Goal: Task Accomplishment & Management: Manage account settings

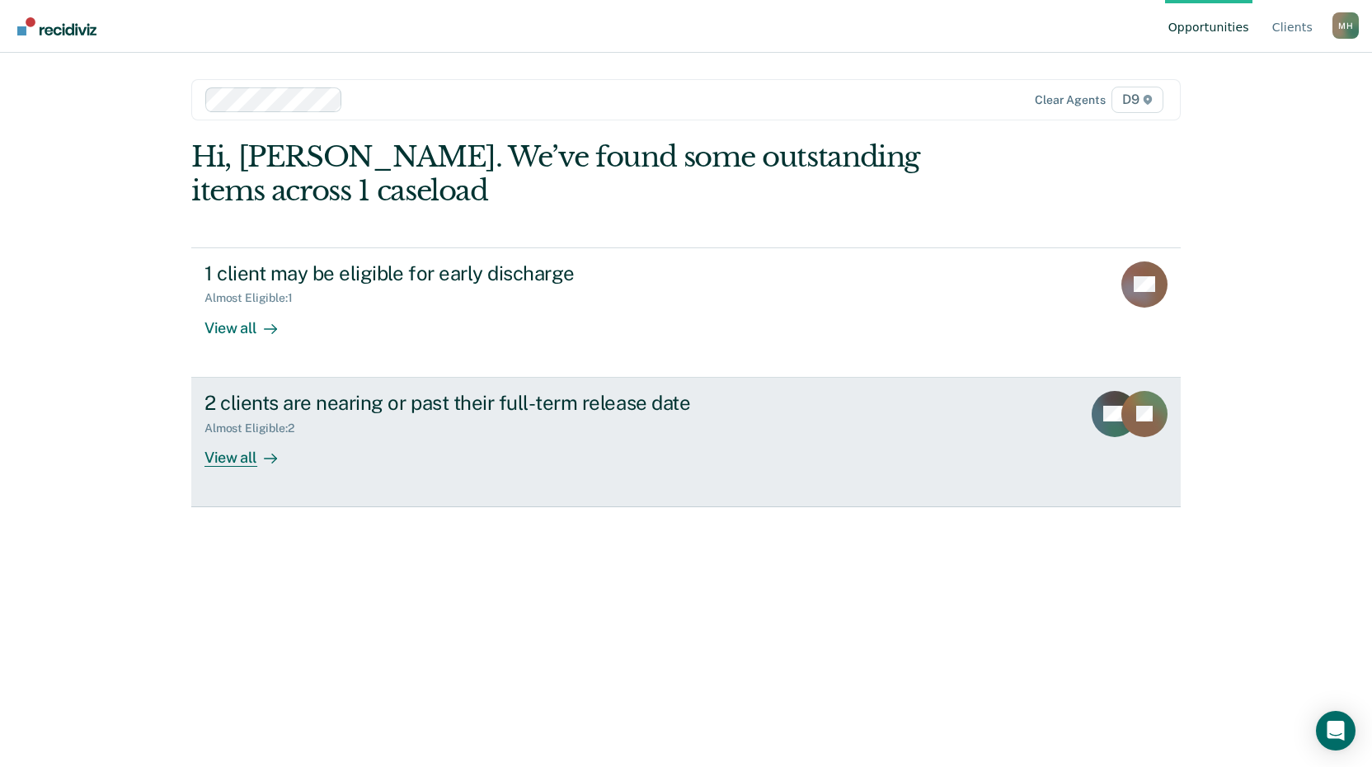
click at [237, 457] on div "View all" at bounding box center [251, 451] width 92 height 32
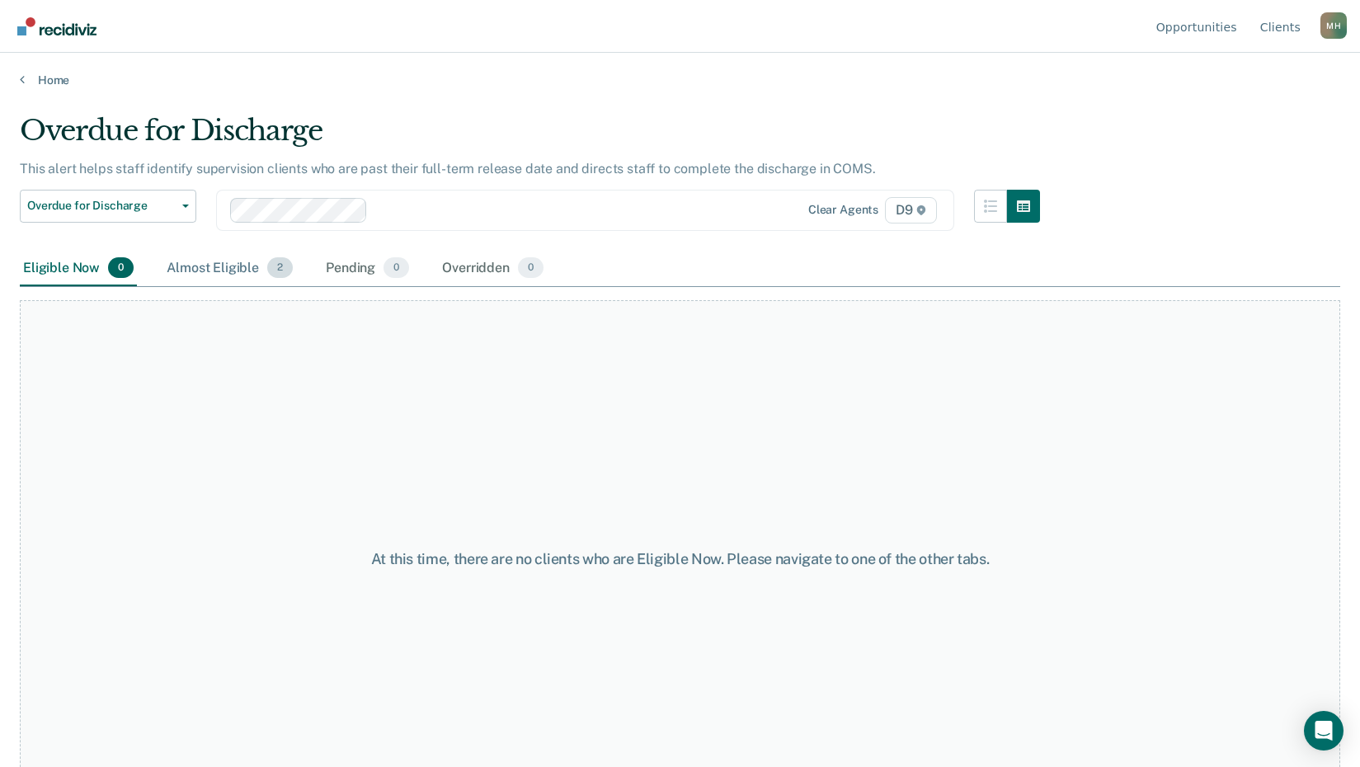
click at [227, 263] on div "Almost Eligible 2" at bounding box center [229, 269] width 133 height 36
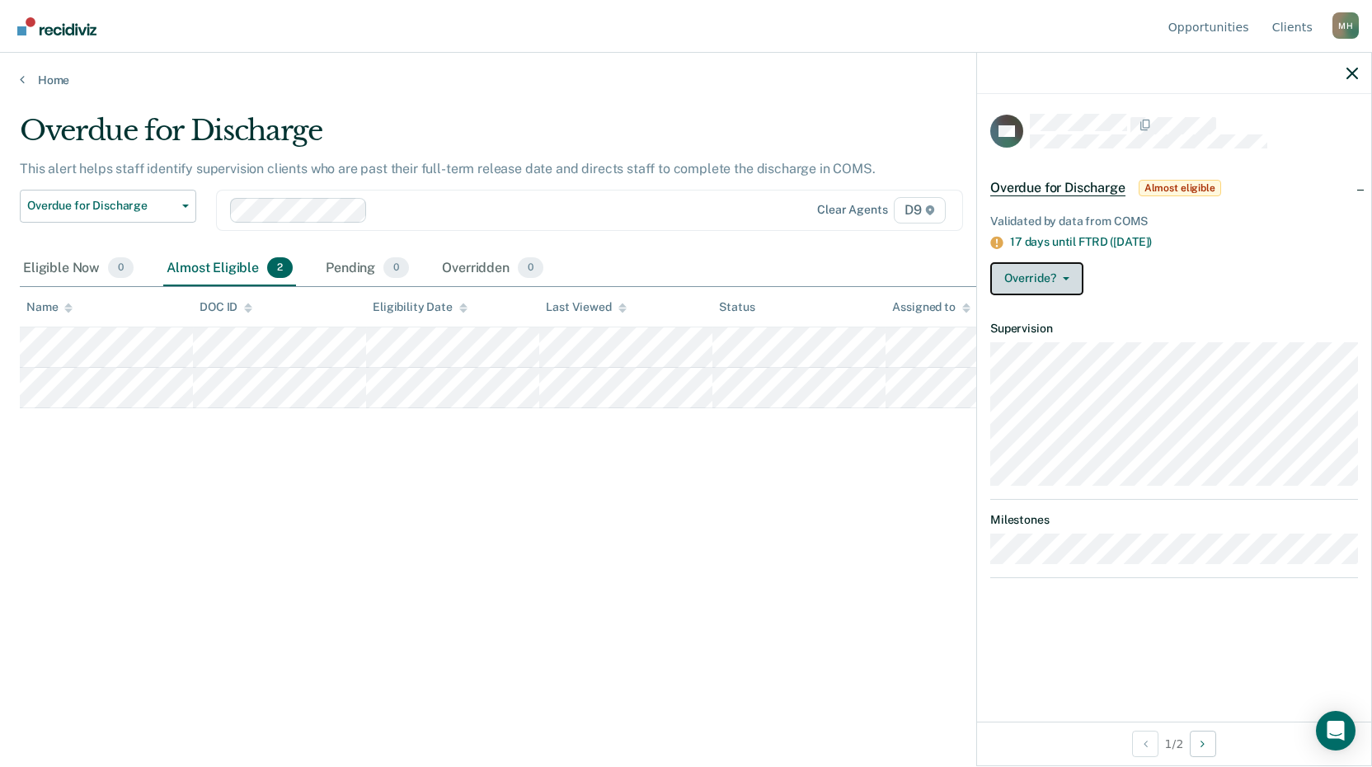
click at [1067, 279] on button "Override?" at bounding box center [1036, 278] width 93 height 33
click at [1113, 269] on div "Override? [PERSON_NAME] Mark Overridden" at bounding box center [1174, 278] width 368 height 33
click at [1061, 607] on div "DH Overdue for Discharge Almost eligible Validated by data from COMS 17 days un…" at bounding box center [1174, 408] width 394 height 628
click at [1353, 76] on icon "button" at bounding box center [1353, 74] width 12 height 12
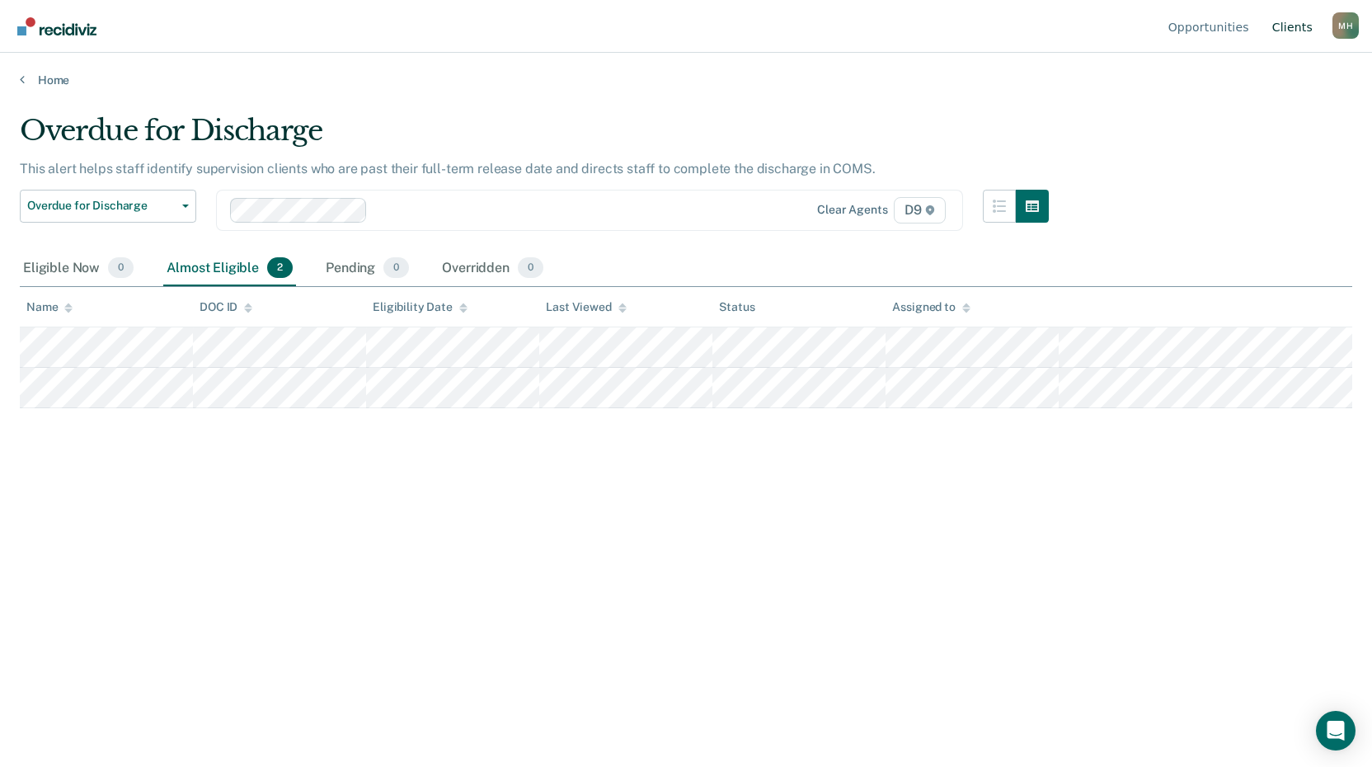
click at [1300, 18] on link "Client s" at bounding box center [1292, 26] width 47 height 53
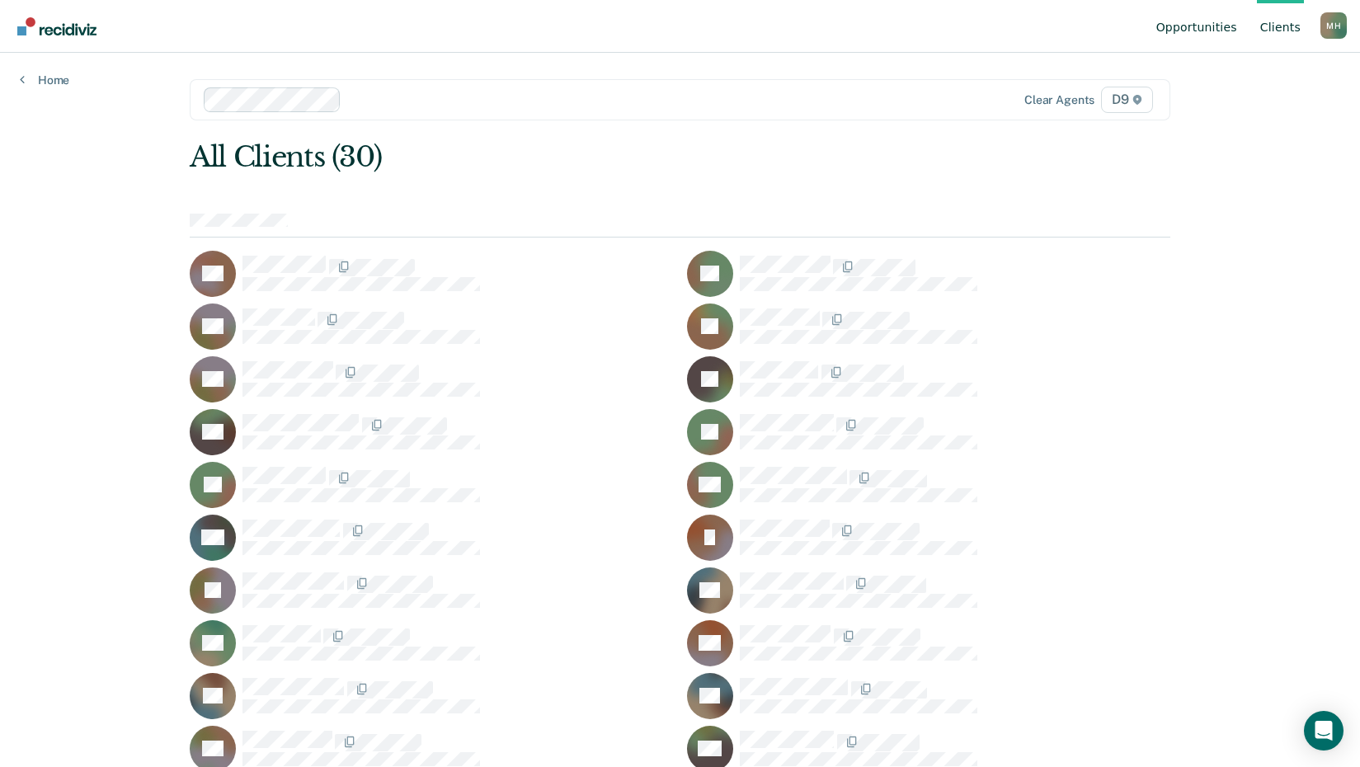
click at [1225, 29] on link "Opportunities" at bounding box center [1196, 26] width 87 height 53
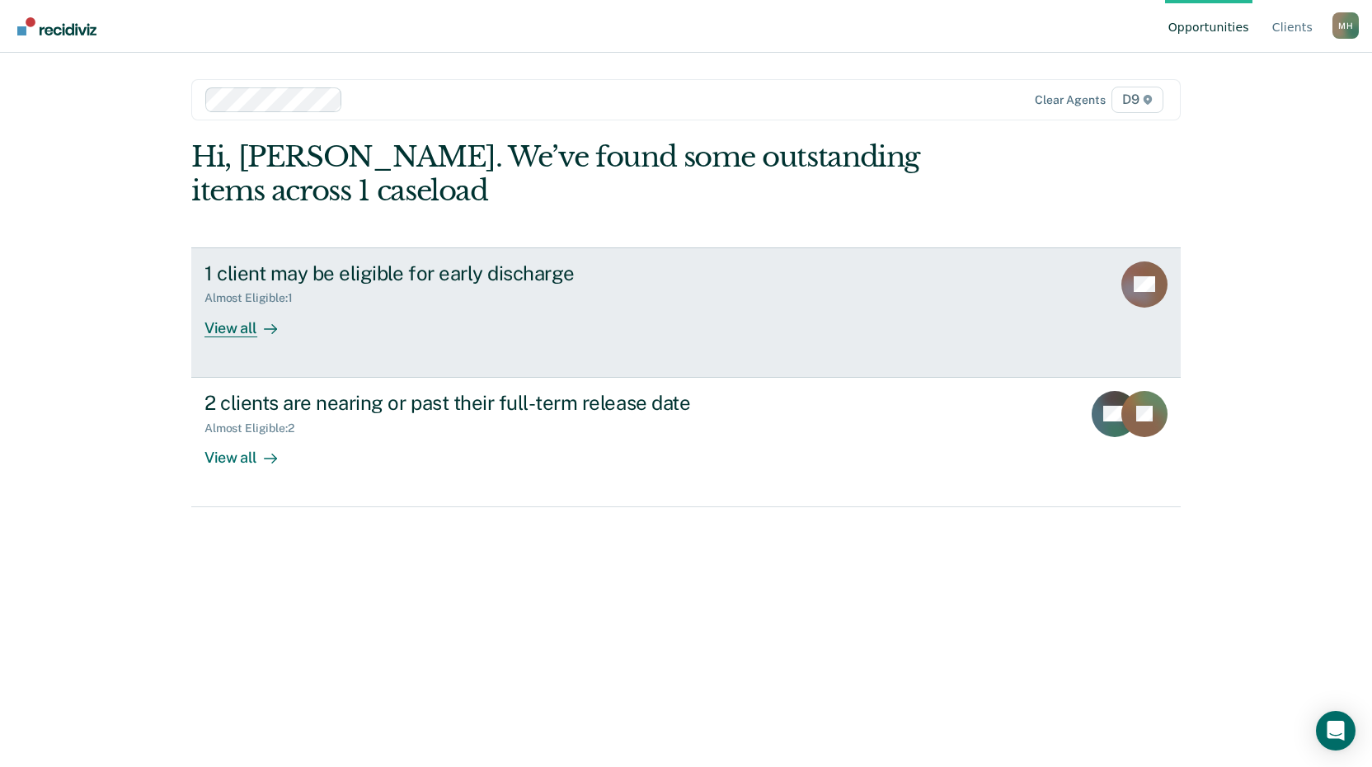
click at [230, 322] on div "View all" at bounding box center [251, 321] width 92 height 32
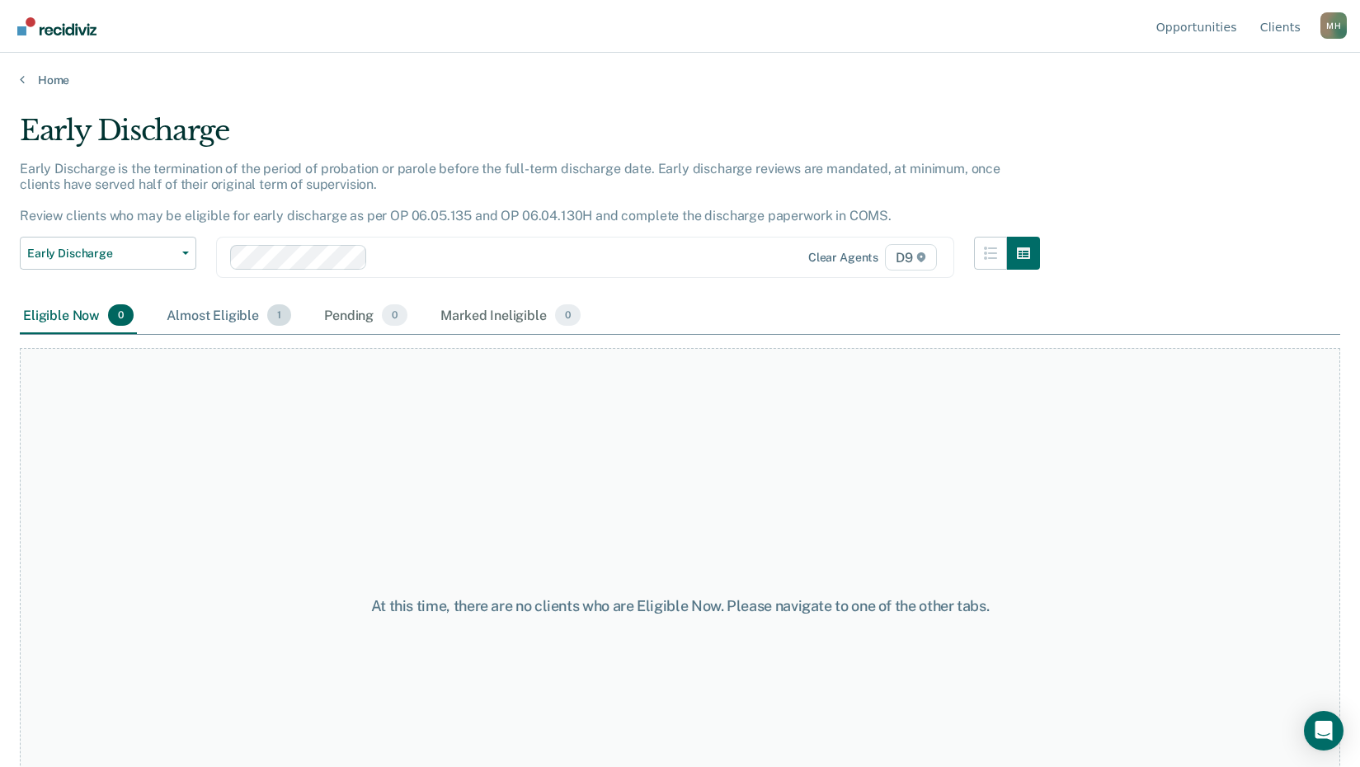
click at [230, 314] on div "Almost Eligible 1" at bounding box center [228, 316] width 131 height 36
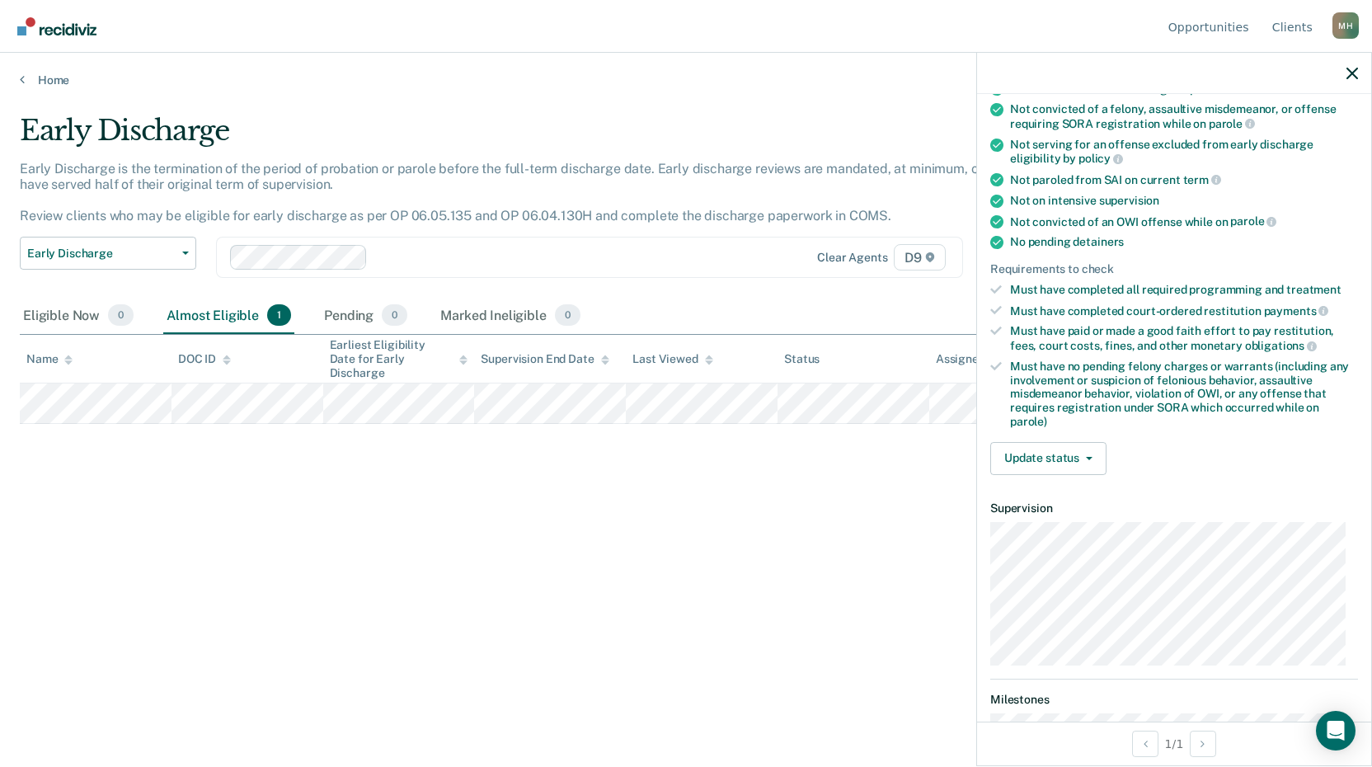
scroll to position [373, 0]
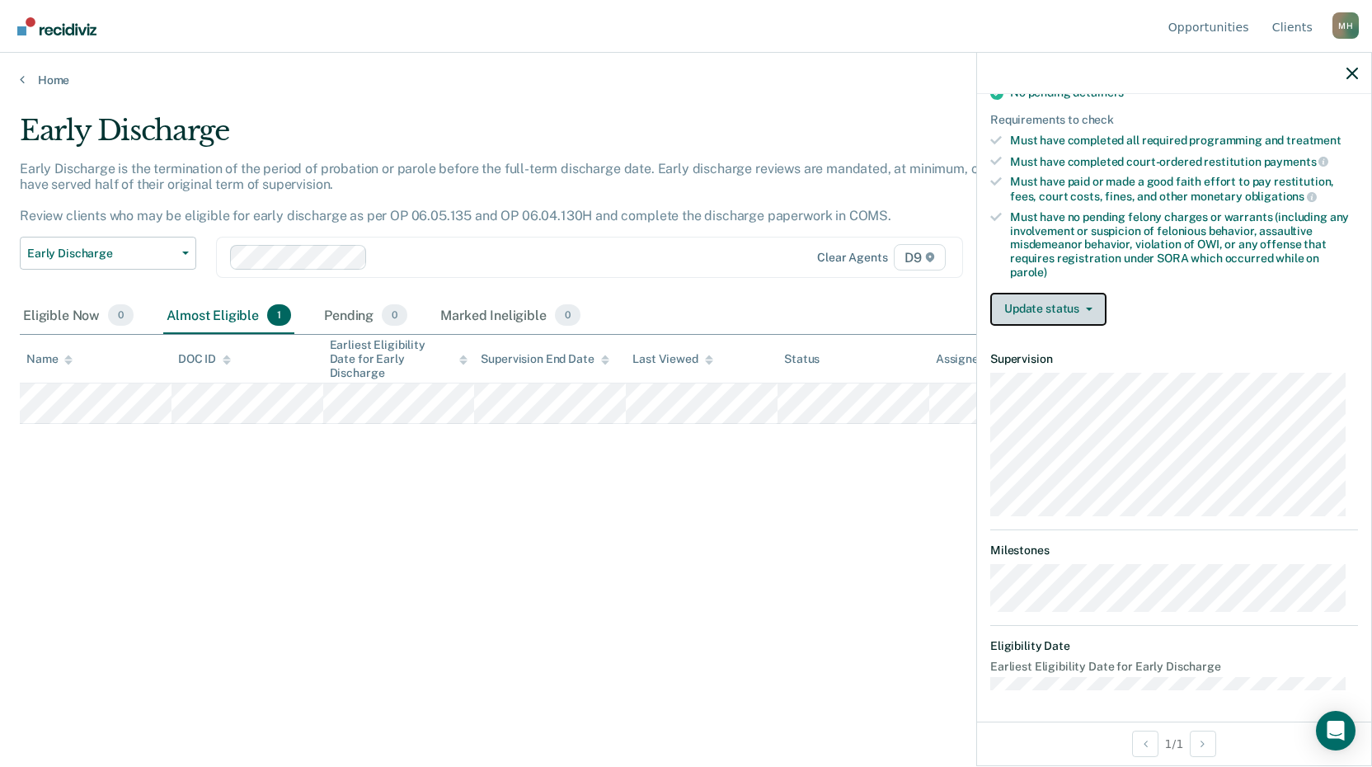
click at [1072, 308] on button "Update status" at bounding box center [1048, 309] width 116 height 33
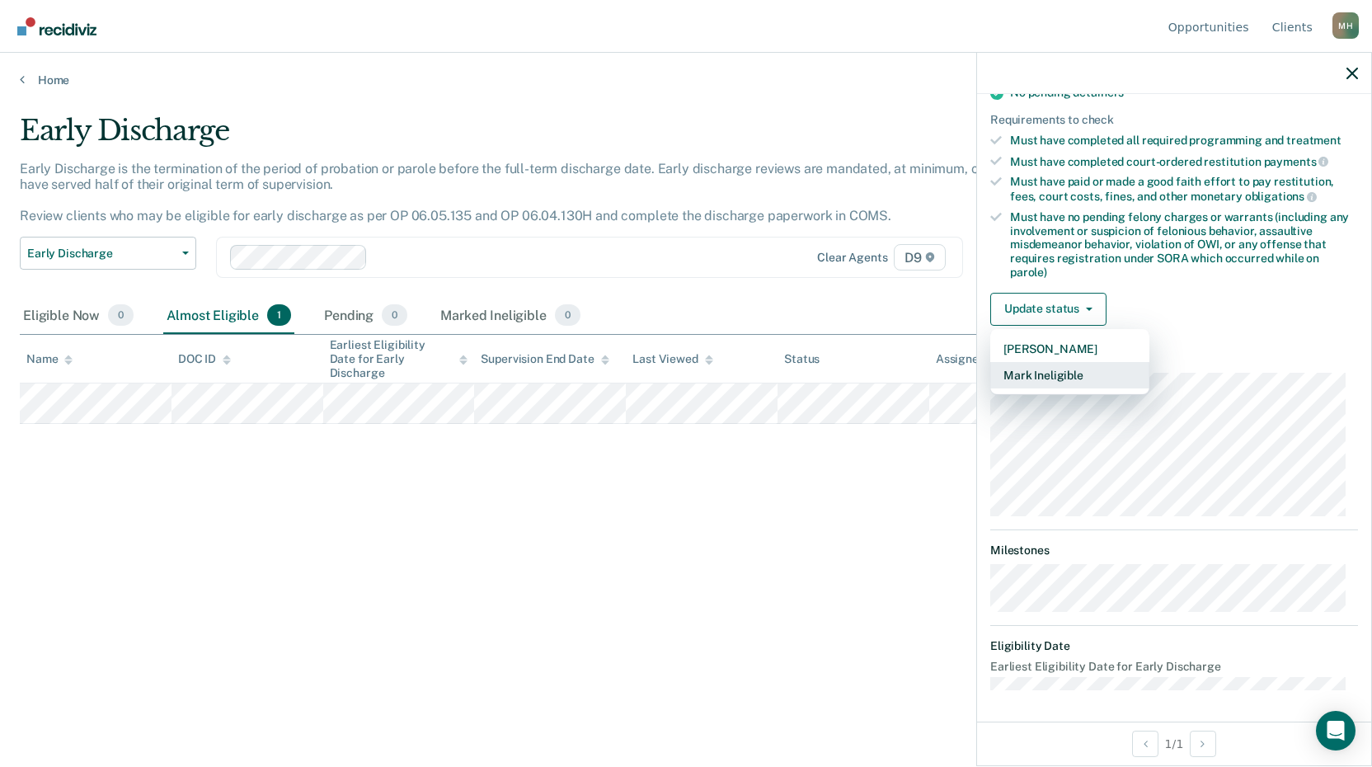
click at [1087, 378] on button "Mark Ineligible" at bounding box center [1069, 375] width 159 height 26
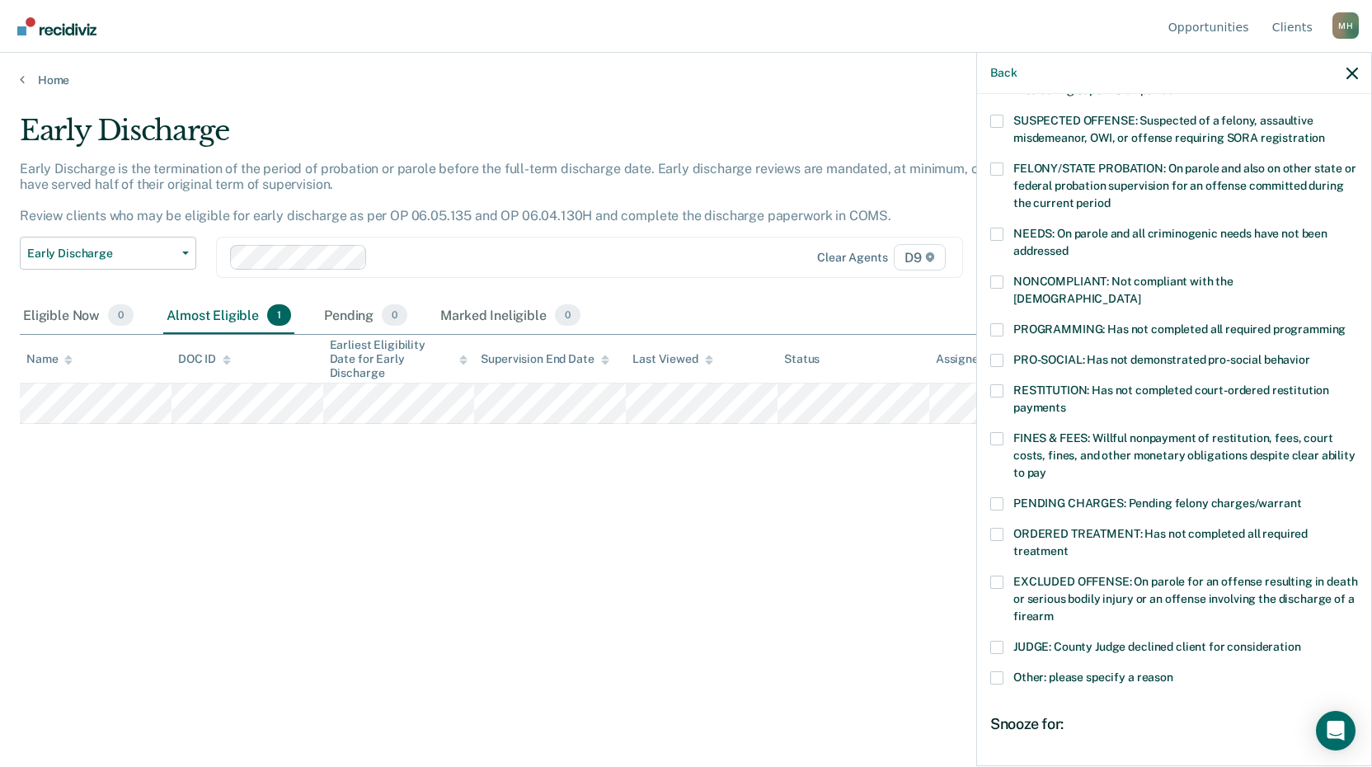
scroll to position [0, 0]
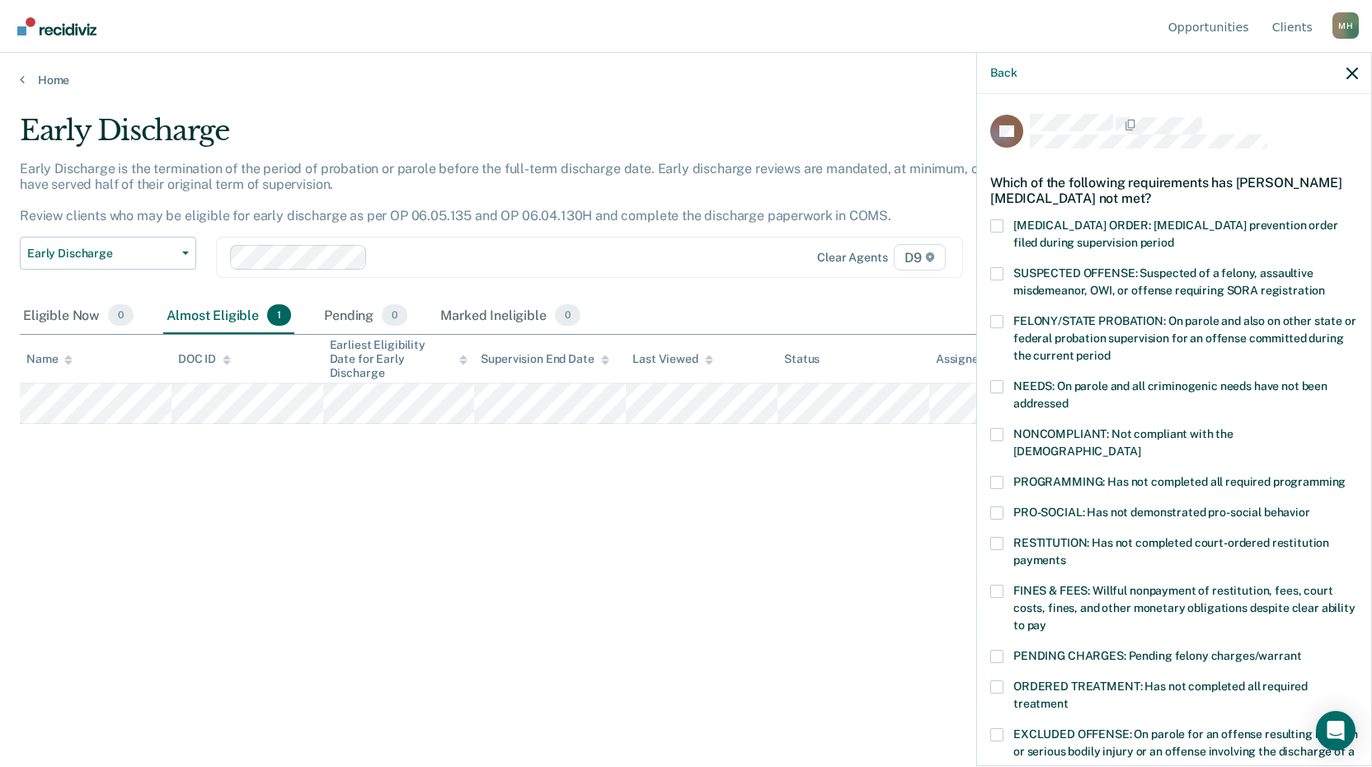
click at [1000, 272] on span at bounding box center [996, 273] width 13 height 13
click at [1325, 285] on input "SUSPECTED OFFENSE: Suspected of a felony, assaultive misdemeanor, OWI, or offen…" at bounding box center [1325, 285] width 0 height 0
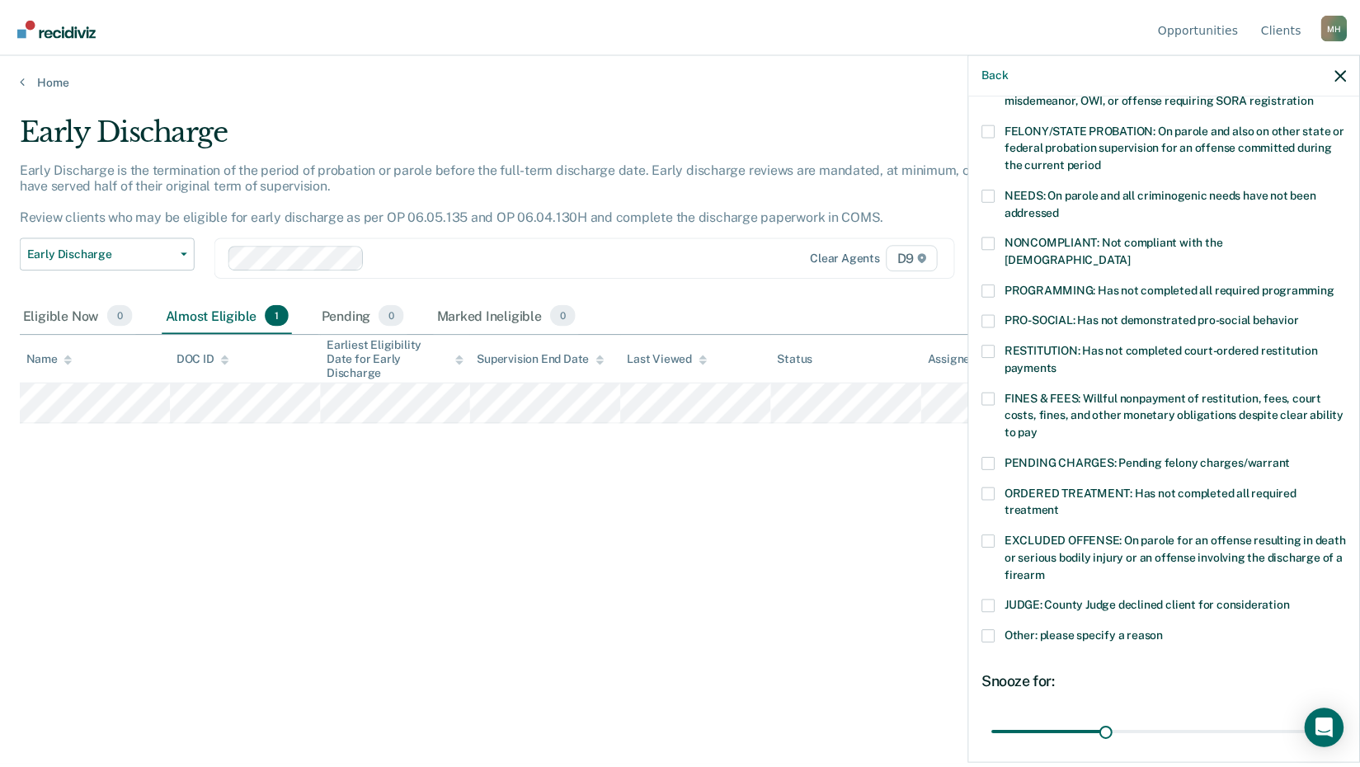
scroll to position [303, 0]
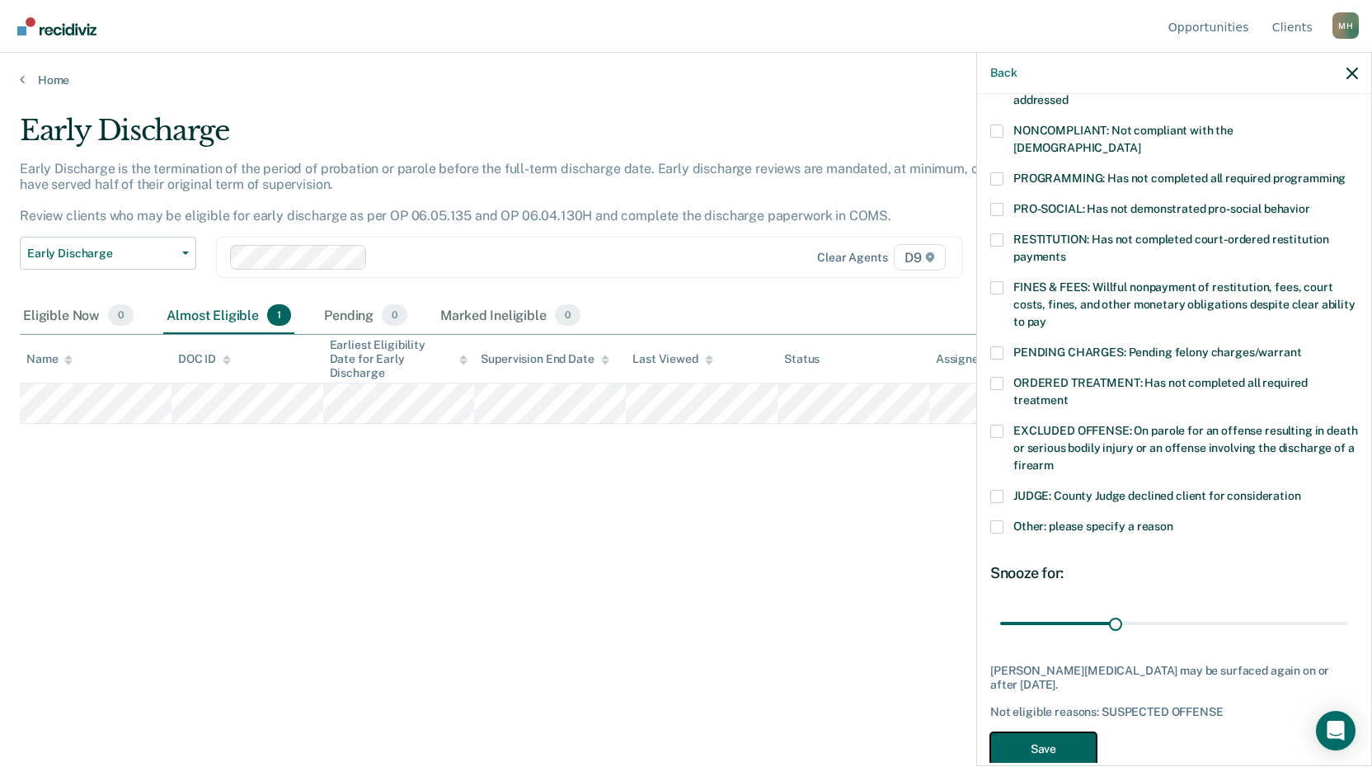
click at [1047, 732] on button "Save" at bounding box center [1043, 749] width 106 height 34
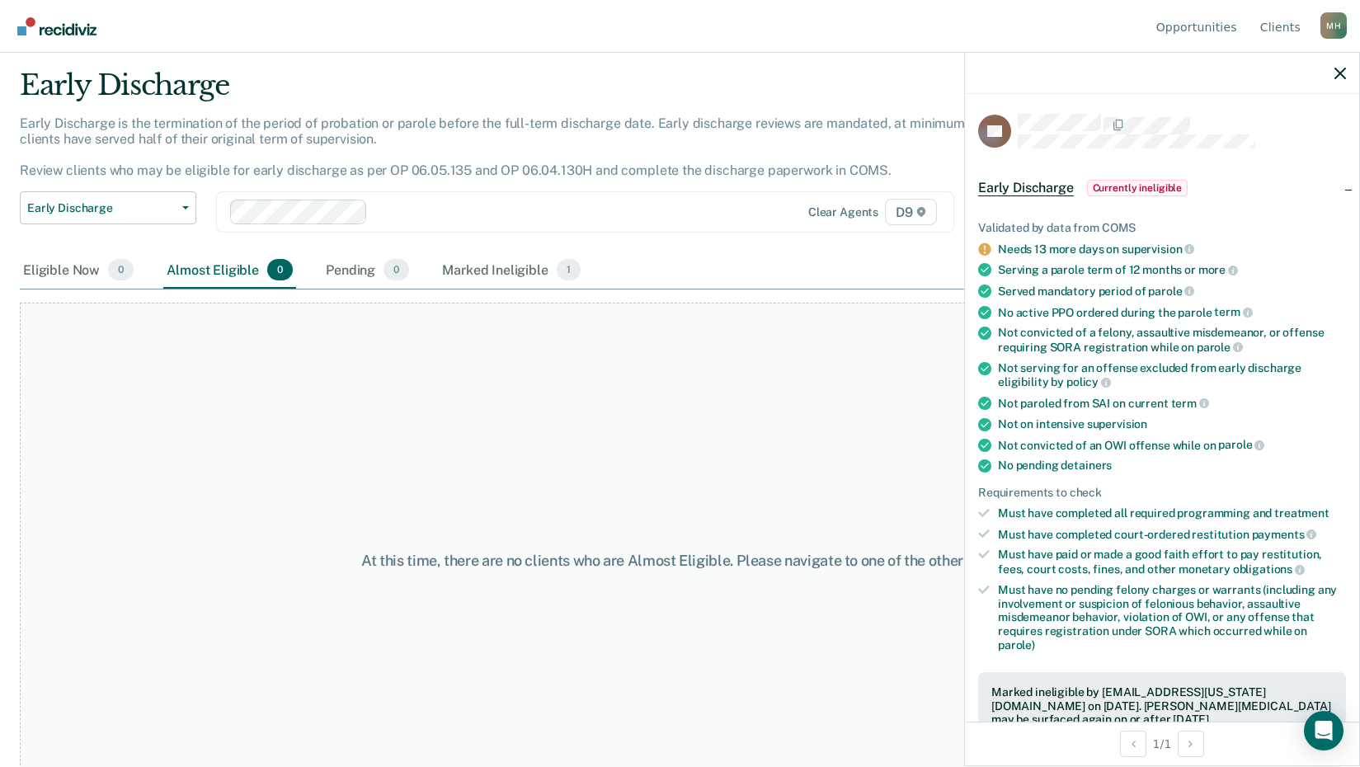
scroll to position [0, 0]
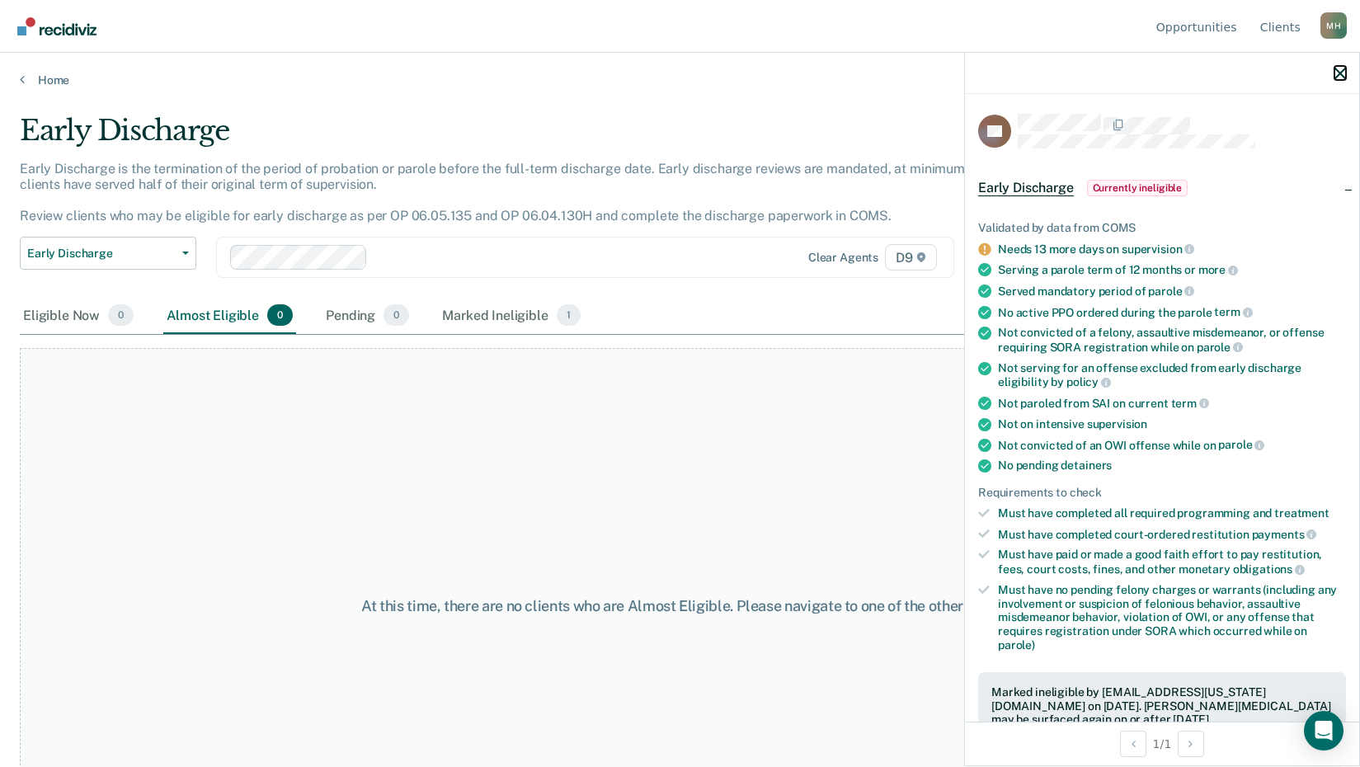
click at [1340, 78] on icon "button" at bounding box center [1340, 74] width 12 height 12
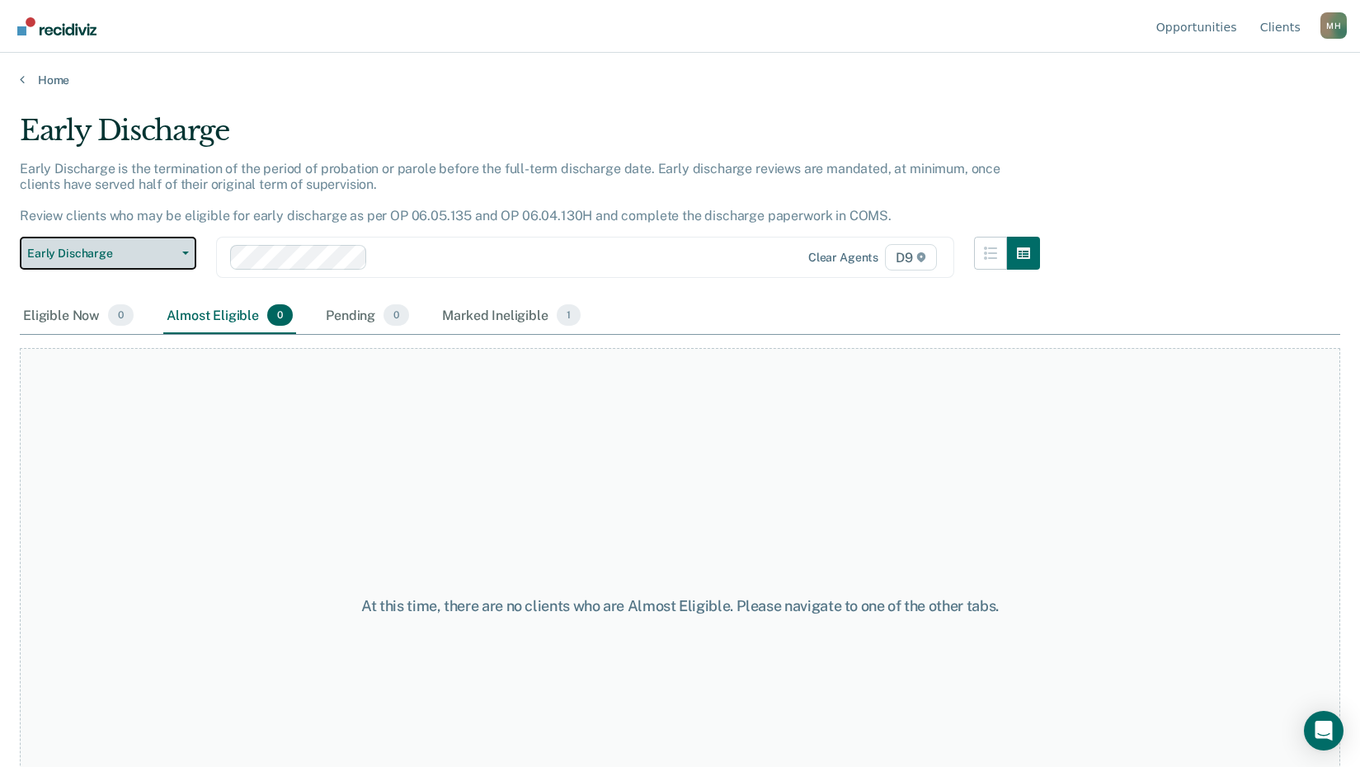
click at [179, 250] on button "Early Discharge" at bounding box center [108, 253] width 176 height 33
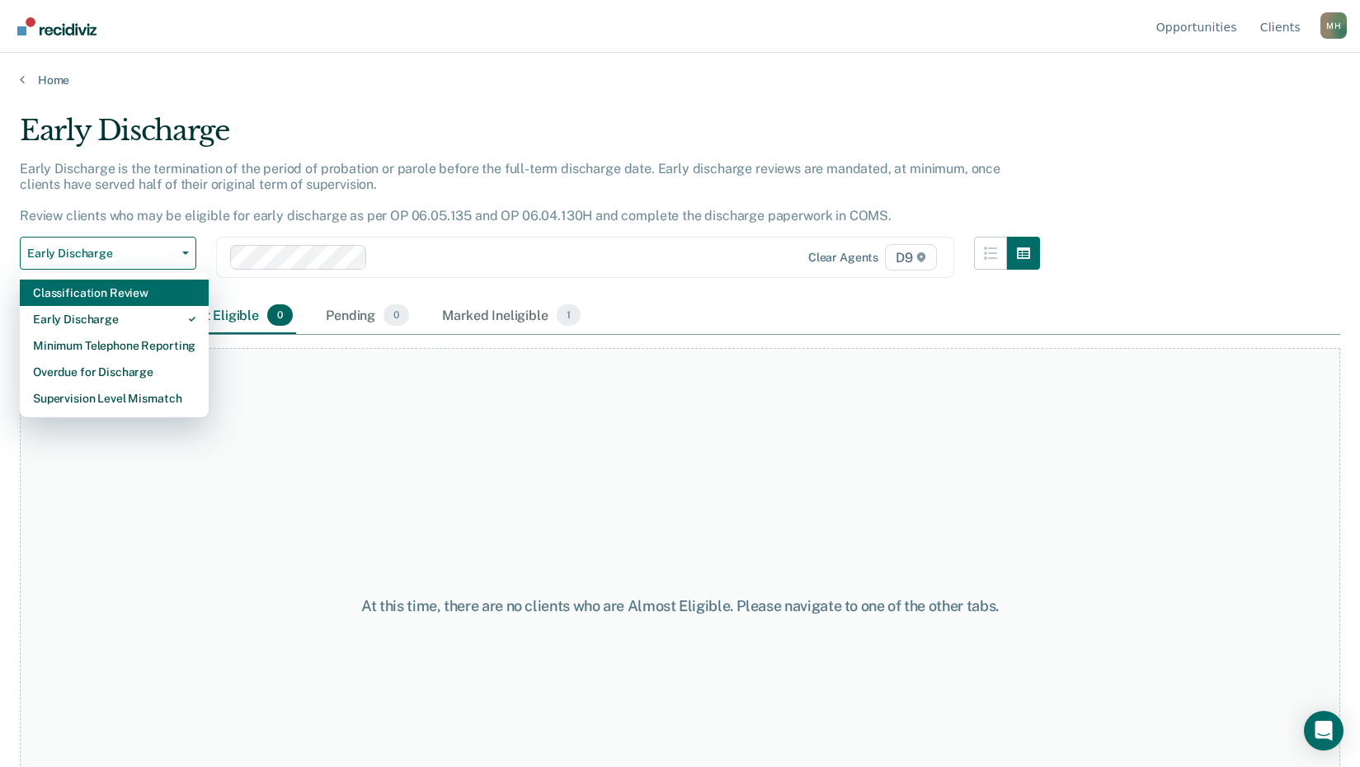
click at [159, 292] on div "Classification Review" at bounding box center [114, 293] width 162 height 26
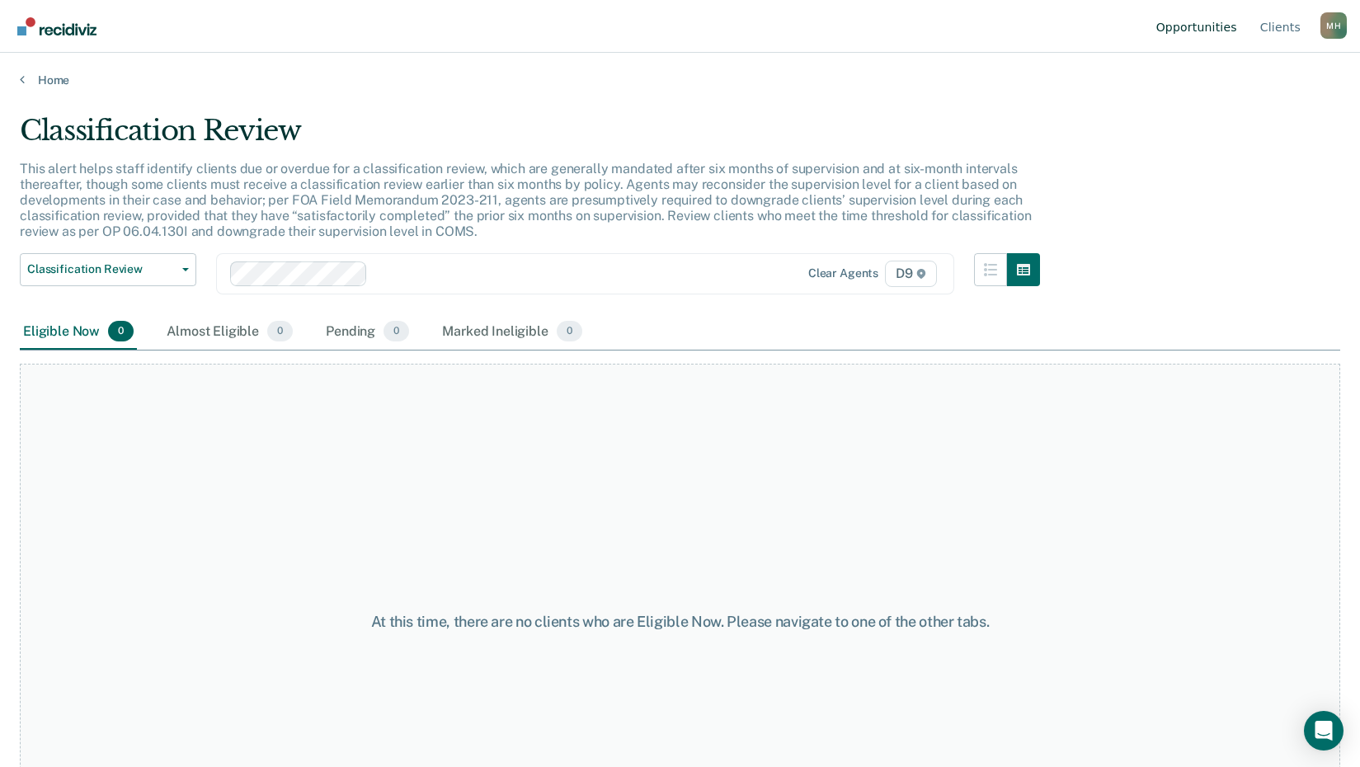
click at [1227, 35] on link "Opportunities" at bounding box center [1196, 26] width 87 height 53
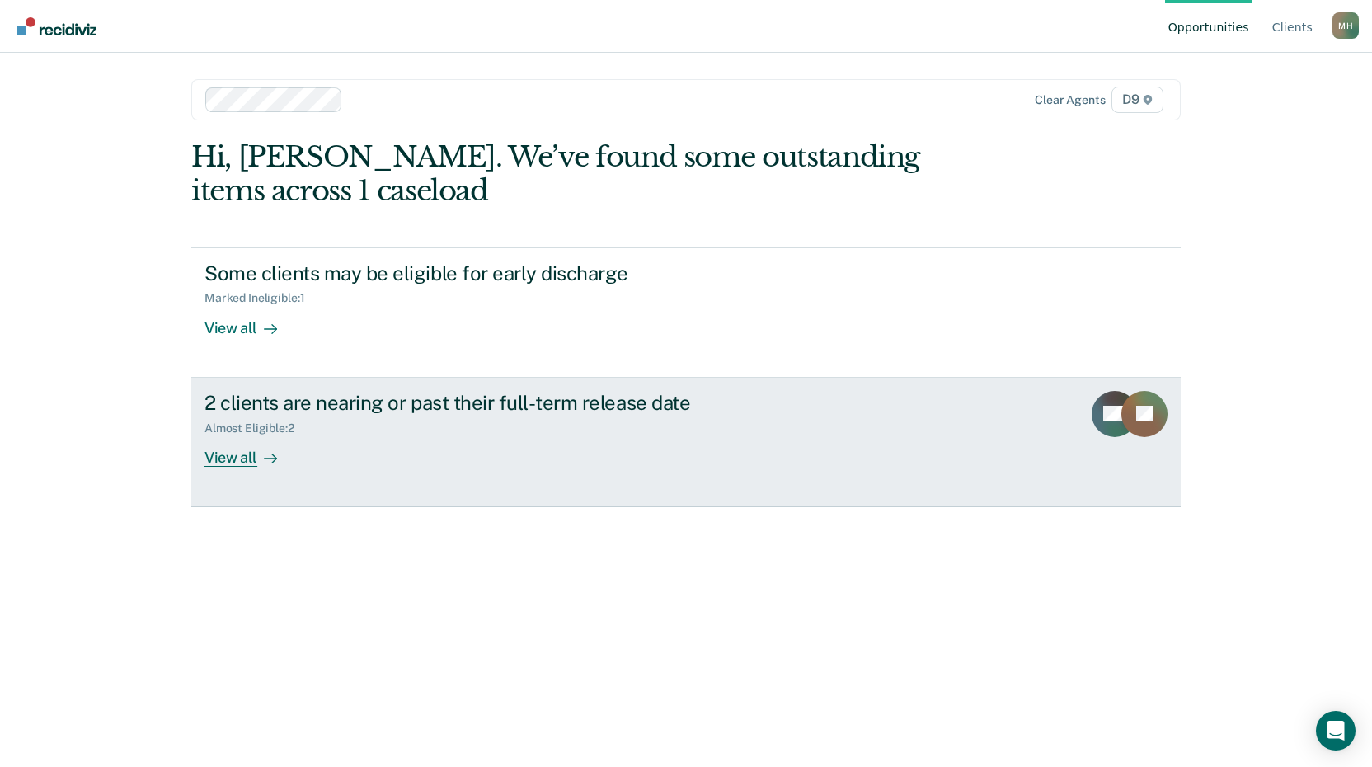
click at [238, 459] on div "View all" at bounding box center [251, 451] width 92 height 32
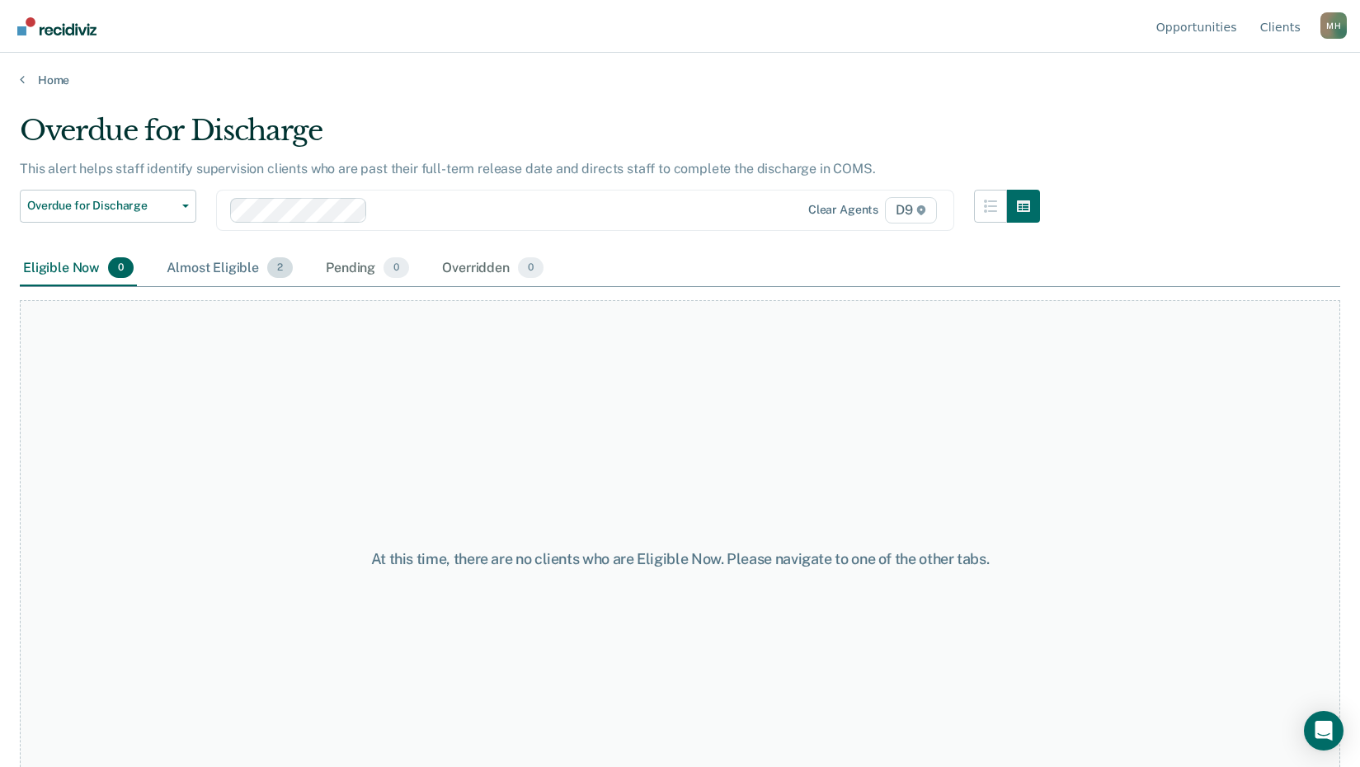
click at [227, 266] on div "Almost Eligible 2" at bounding box center [229, 269] width 133 height 36
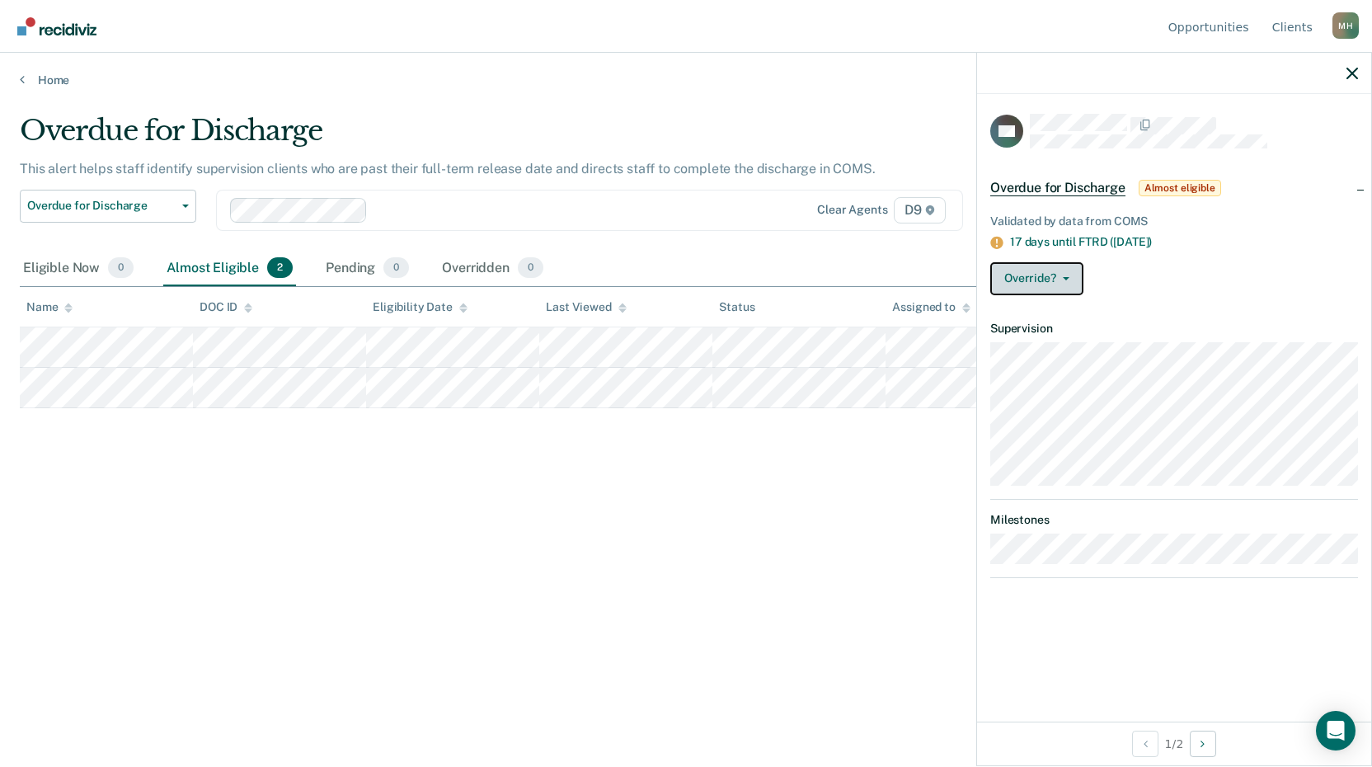
click at [1069, 280] on button "Override?" at bounding box center [1036, 278] width 93 height 33
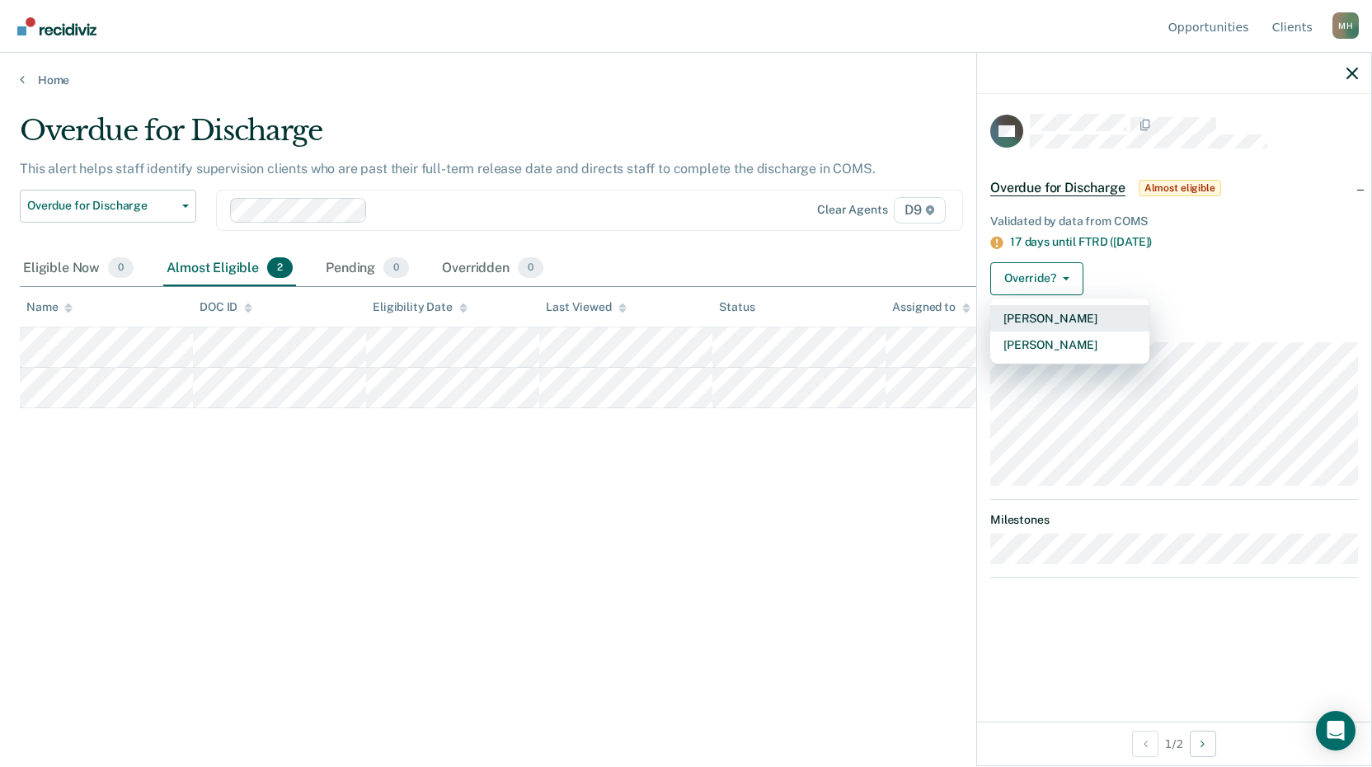
click at [1079, 318] on button "[PERSON_NAME]" at bounding box center [1069, 318] width 159 height 26
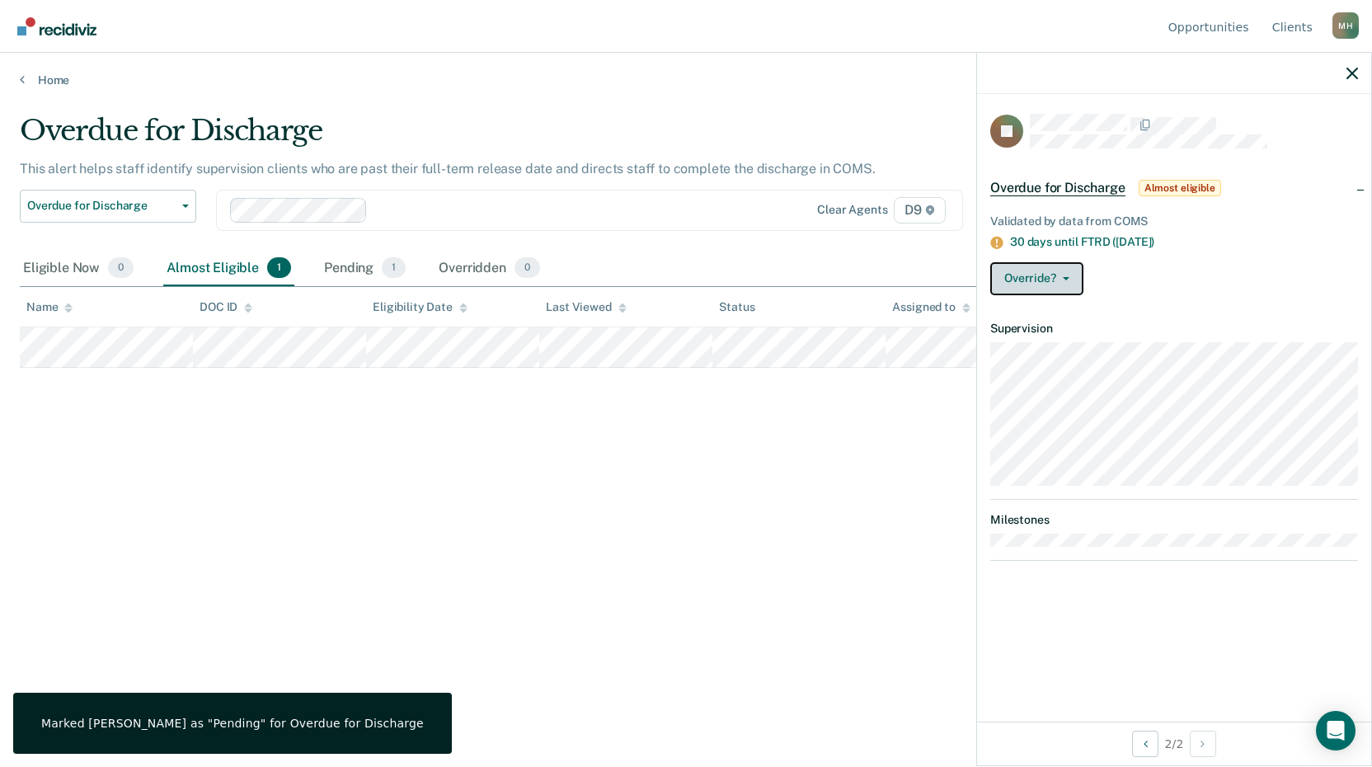
click at [1063, 277] on icon "button" at bounding box center [1066, 278] width 7 height 3
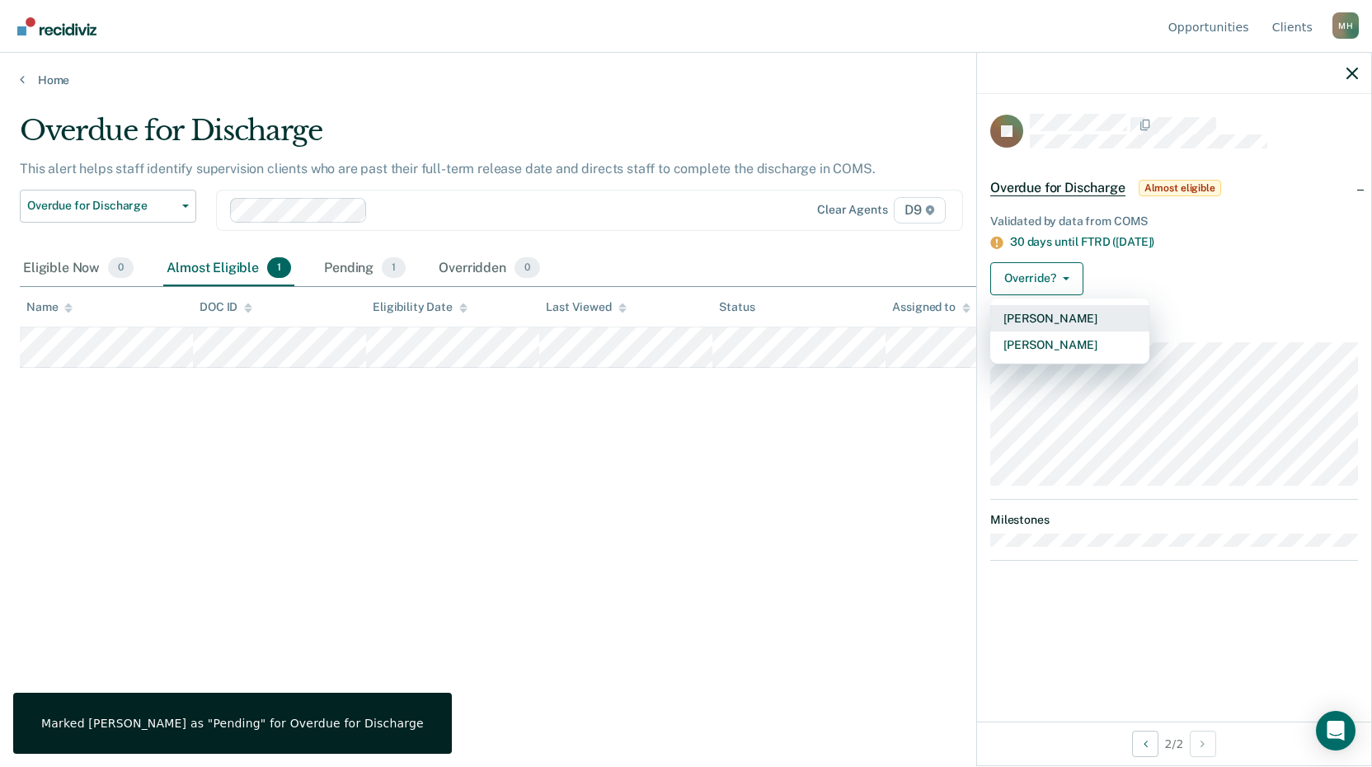
click at [1058, 316] on button "[PERSON_NAME]" at bounding box center [1069, 318] width 159 height 26
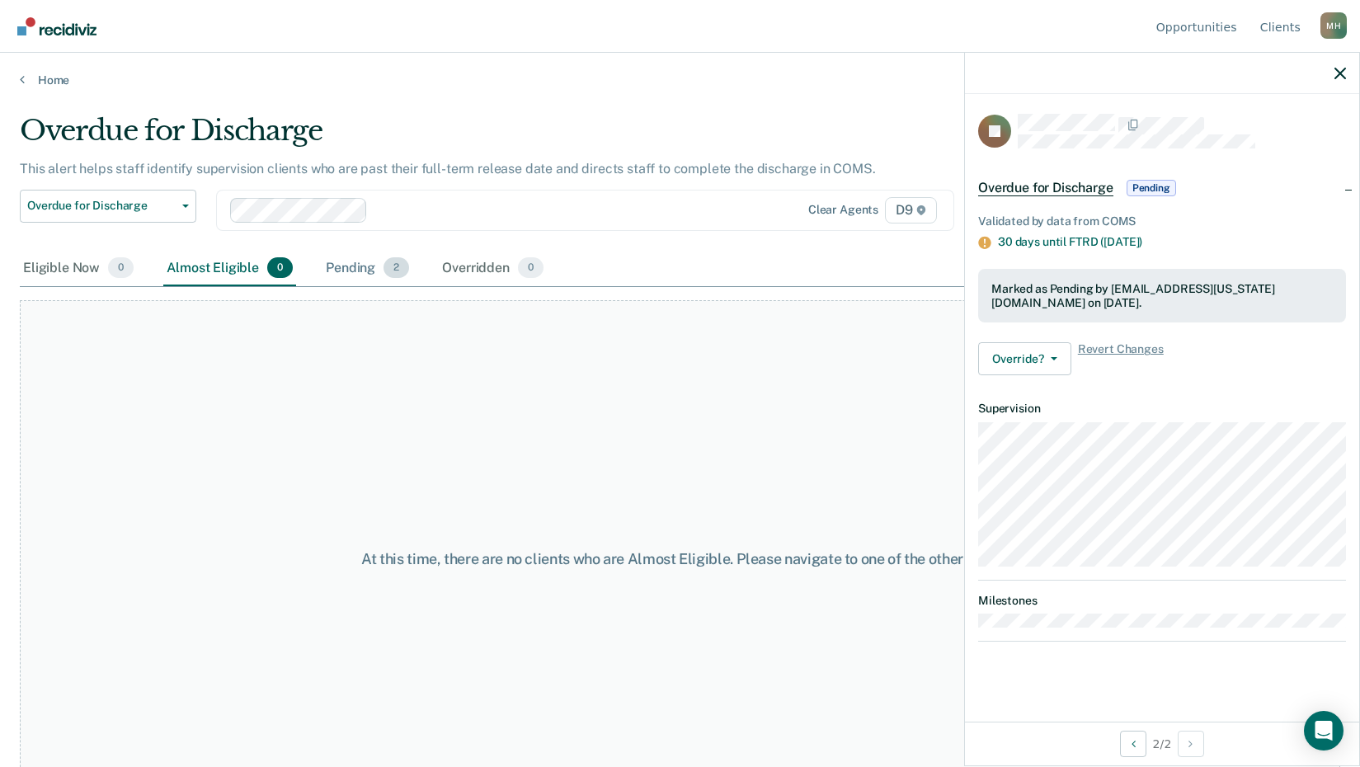
click at [401, 266] on span "2" at bounding box center [396, 267] width 26 height 21
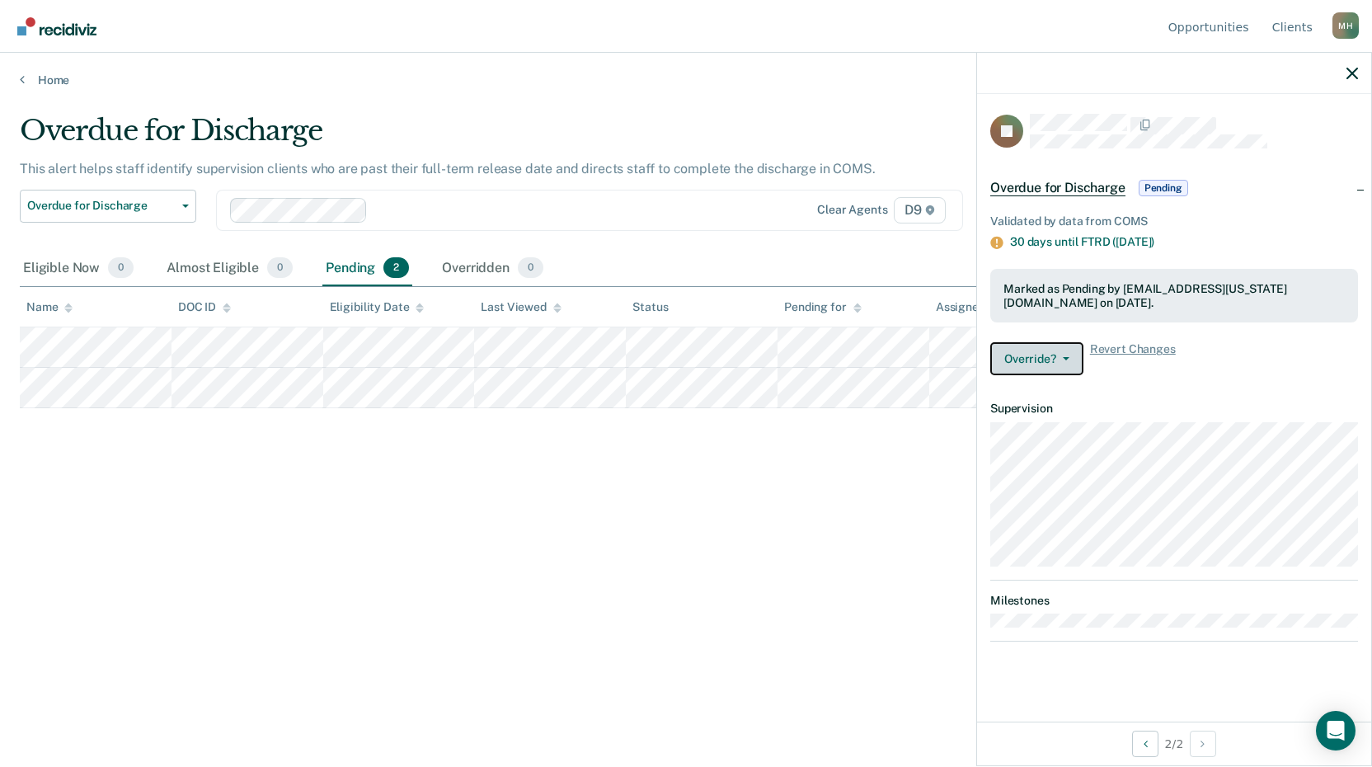
click at [1065, 357] on icon "button" at bounding box center [1066, 358] width 7 height 3
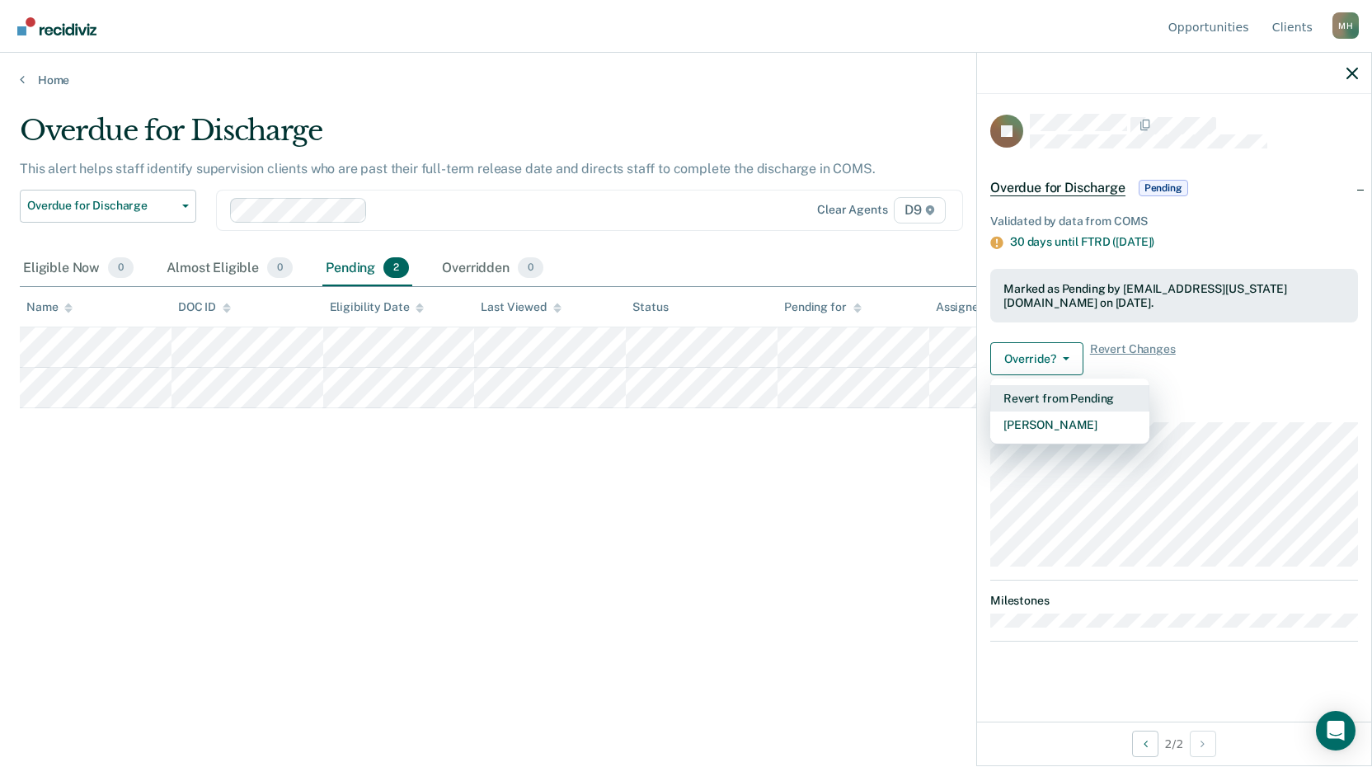
click at [1070, 398] on button "Revert from Pending" at bounding box center [1069, 398] width 159 height 26
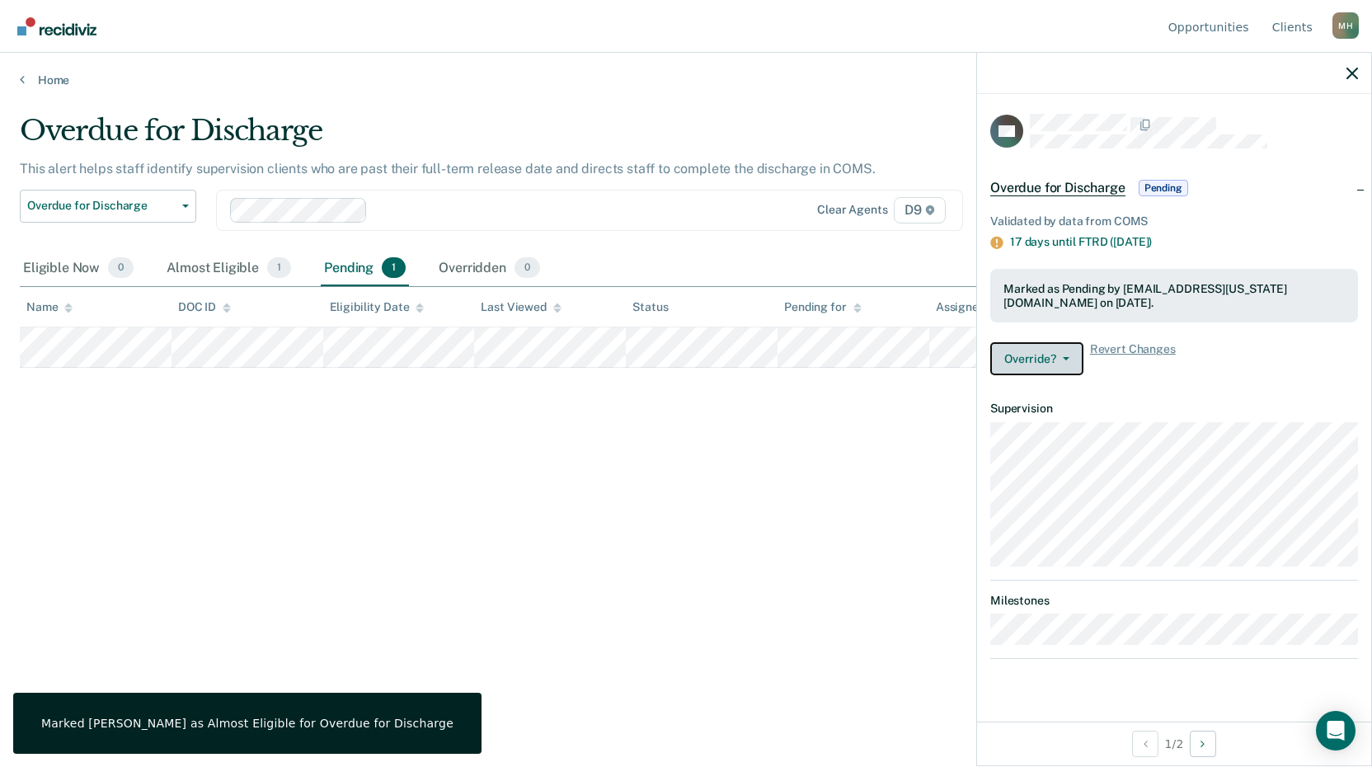
click at [1063, 355] on button "Override?" at bounding box center [1036, 358] width 93 height 33
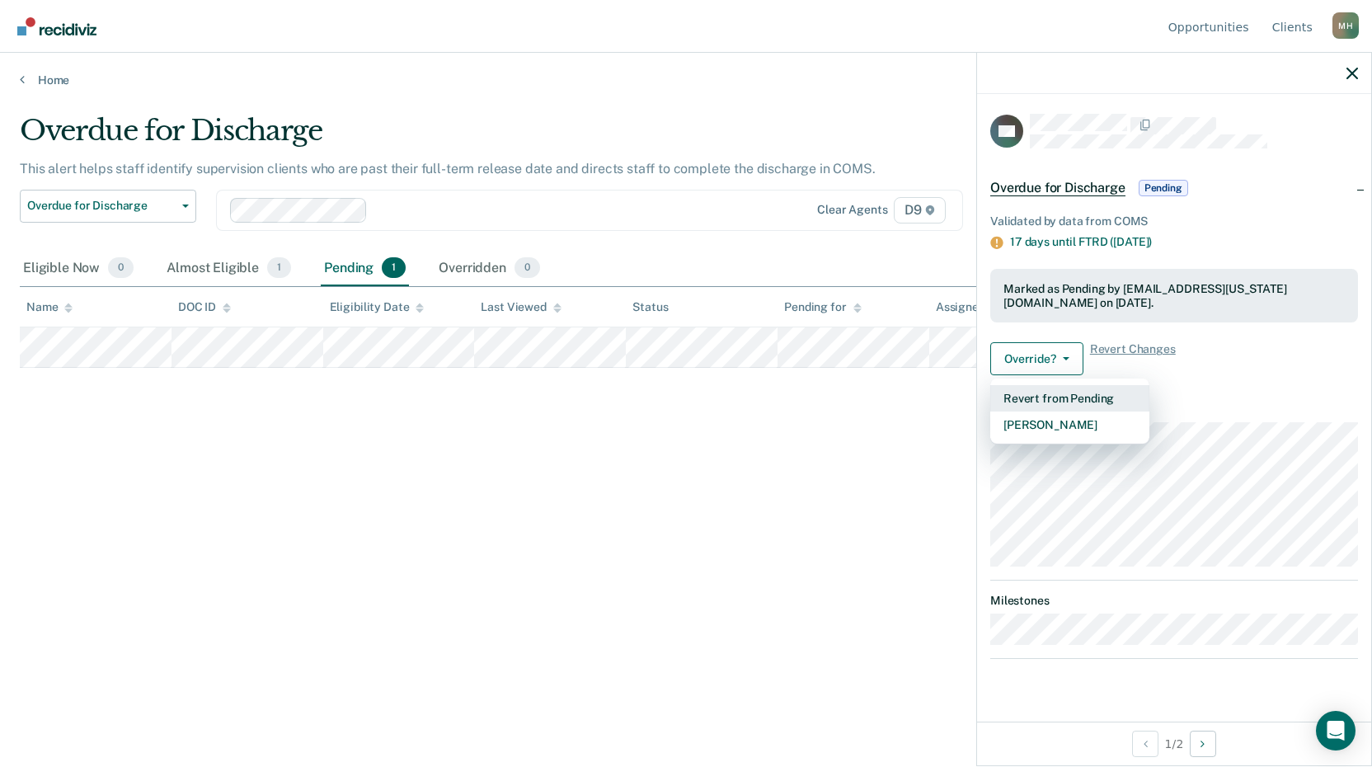
click at [1068, 394] on button "Revert from Pending" at bounding box center [1069, 398] width 159 height 26
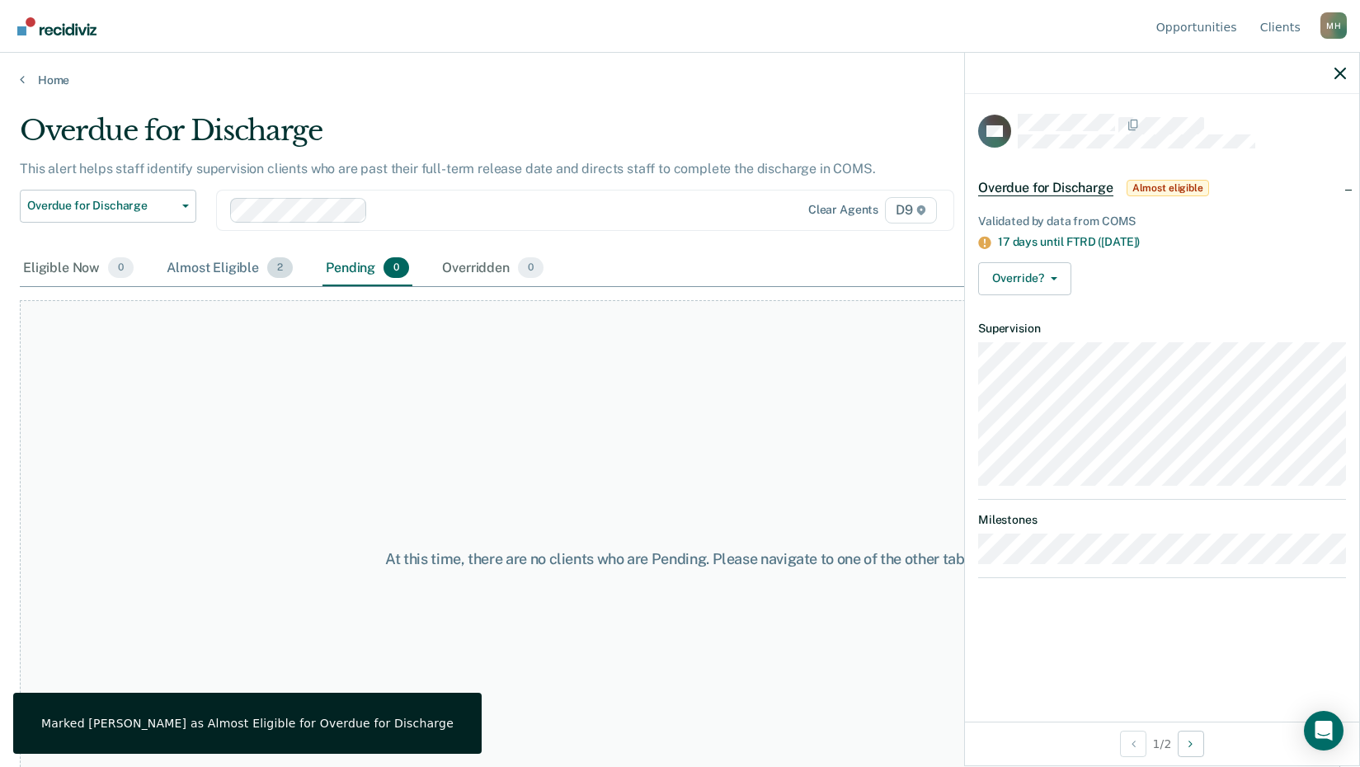
click at [205, 267] on div "Almost Eligible 2" at bounding box center [229, 269] width 133 height 36
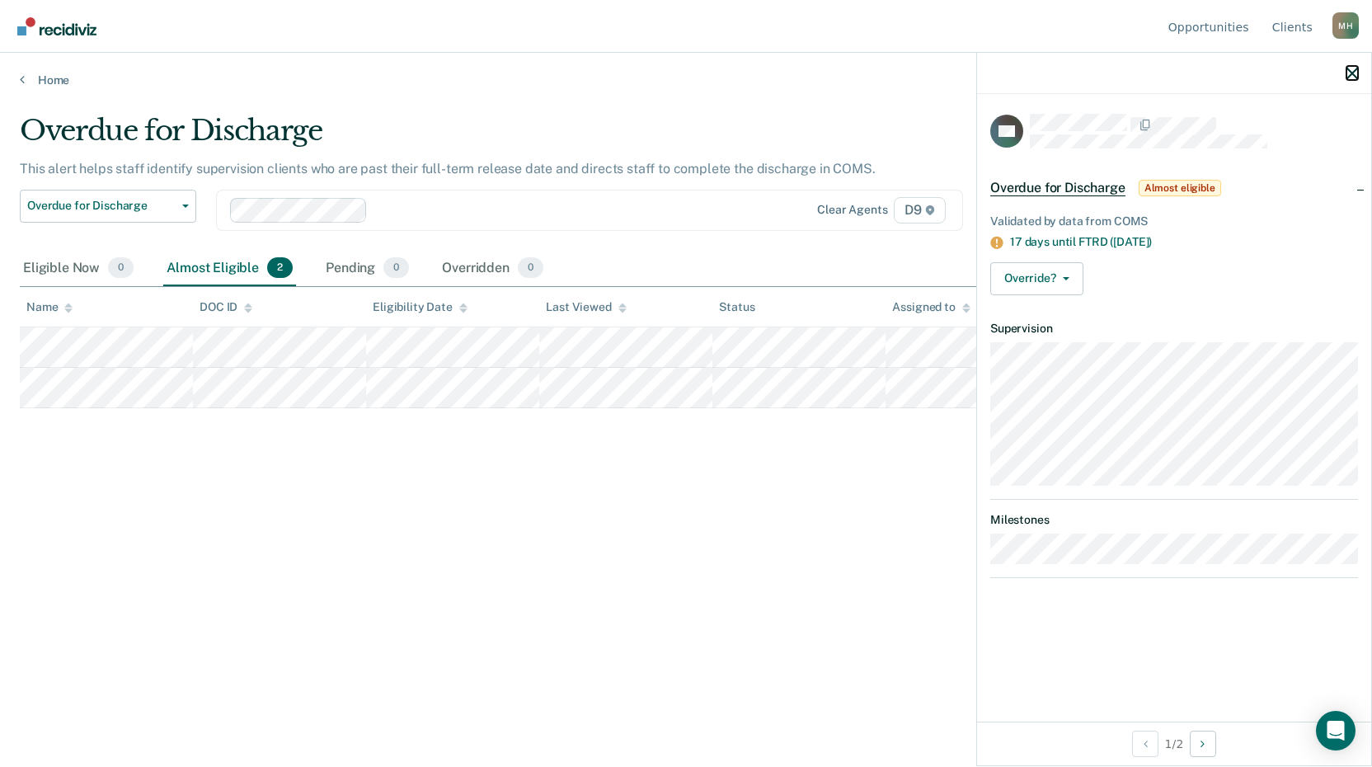
click at [1354, 73] on icon "button" at bounding box center [1353, 74] width 12 height 12
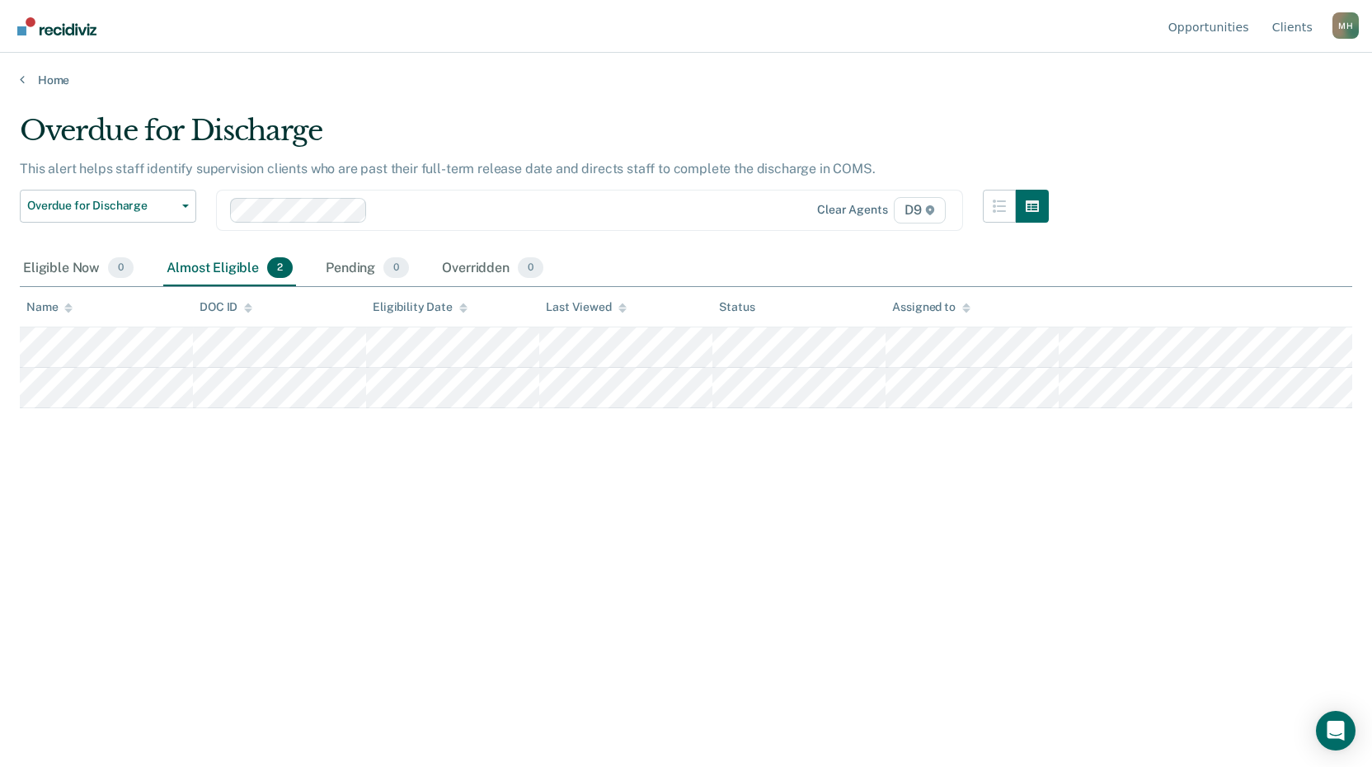
click at [1347, 22] on div "M H" at bounding box center [1346, 25] width 26 height 26
click at [1244, 73] on link "Profile" at bounding box center [1279, 77] width 106 height 14
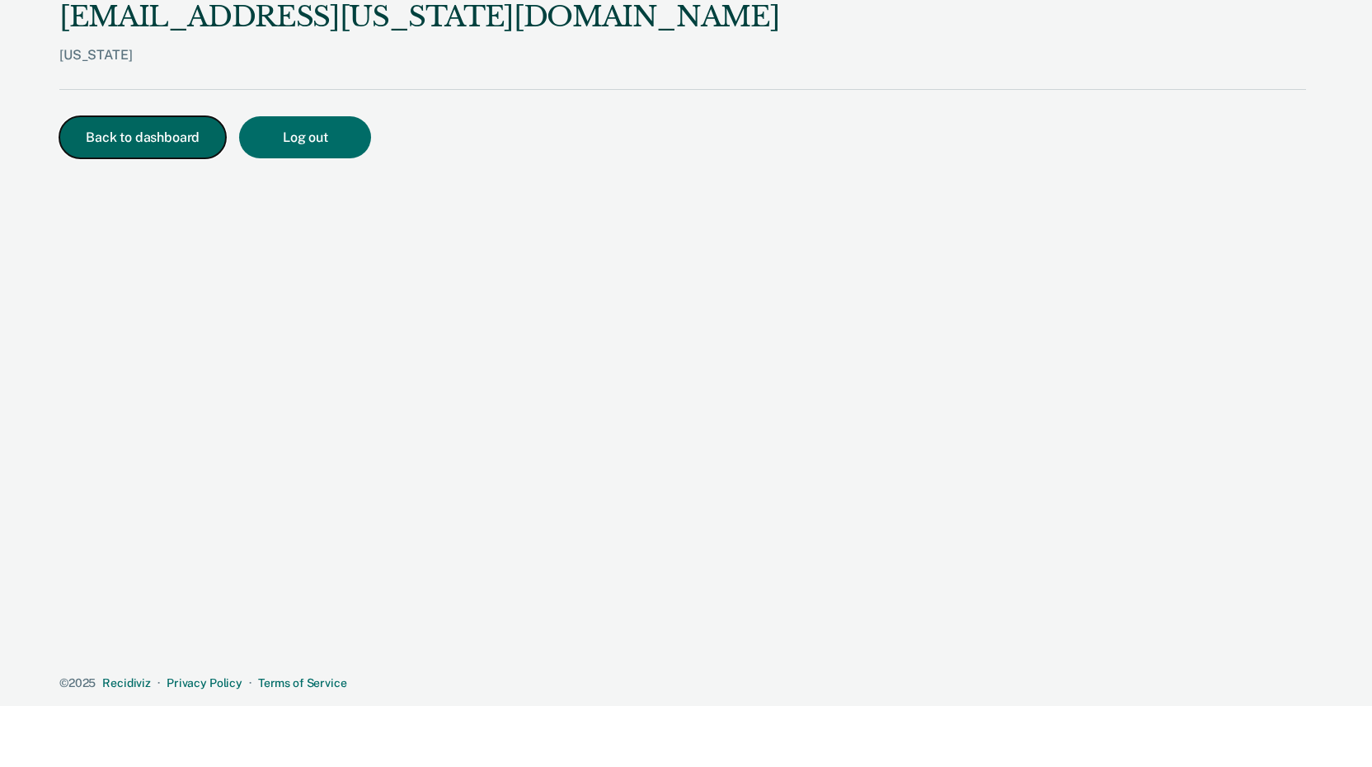
click at [167, 139] on button "Back to dashboard" at bounding box center [142, 137] width 167 height 42
